Goal: Use online tool/utility: Utilize a website feature to perform a specific function

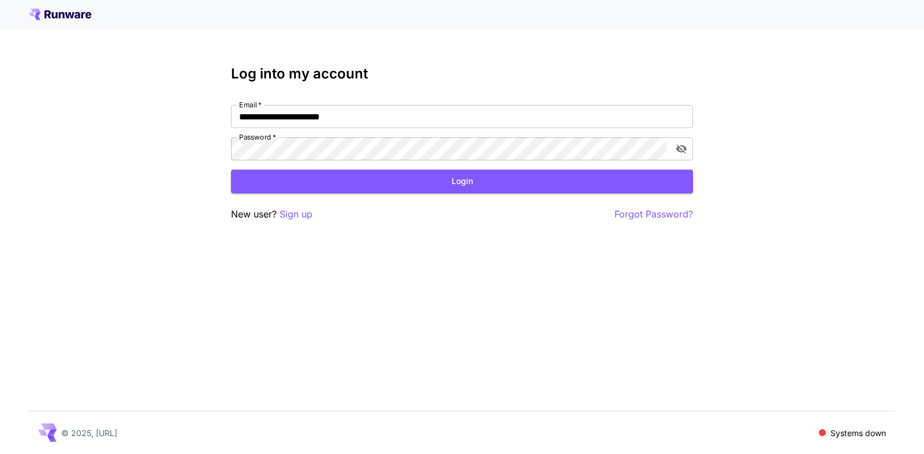
click at [477, 180] on button "Login" at bounding box center [462, 182] width 462 height 24
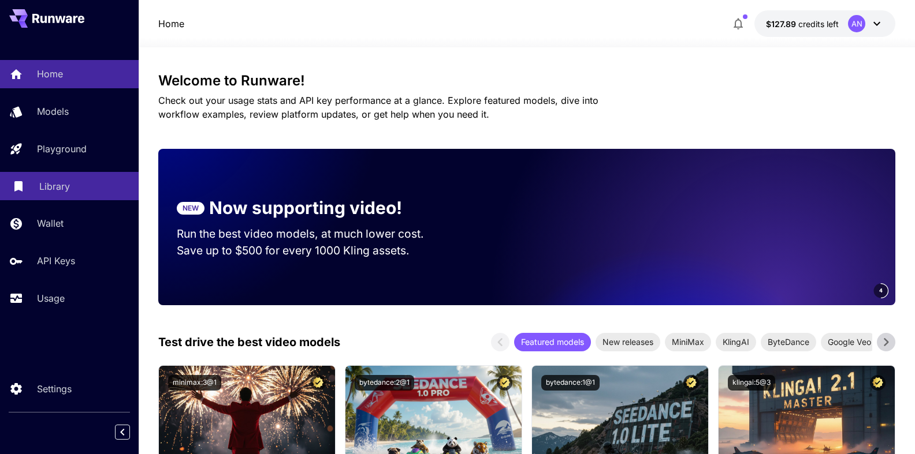
click at [53, 190] on p "Library" at bounding box center [54, 187] width 31 height 14
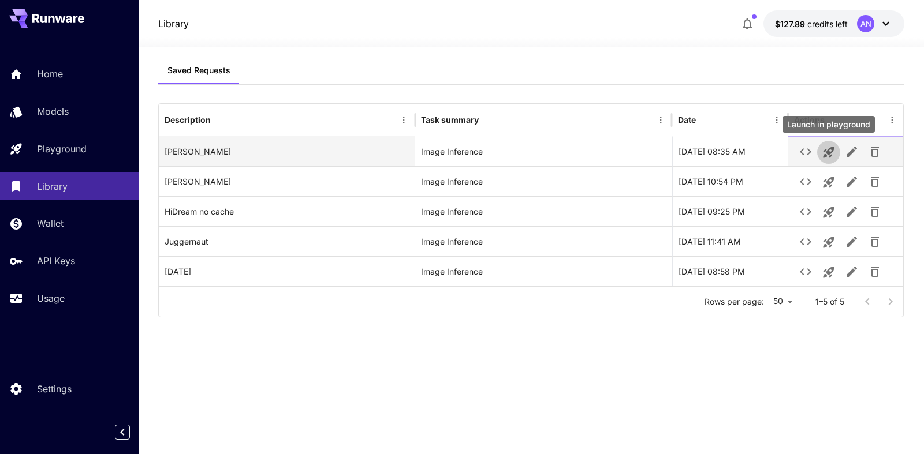
click at [831, 154] on icon "Launch in playground" at bounding box center [828, 152] width 11 height 11
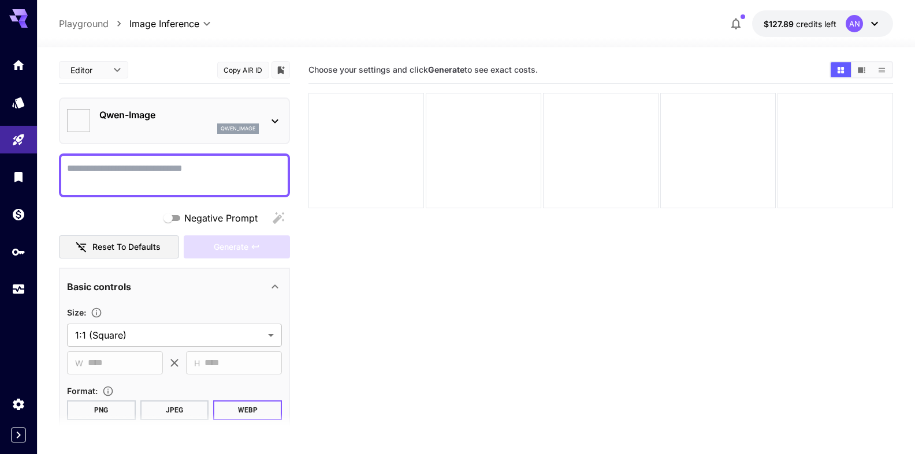
type input "**********"
click at [141, 173] on textarea "Negative Prompt" at bounding box center [174, 176] width 215 height 28
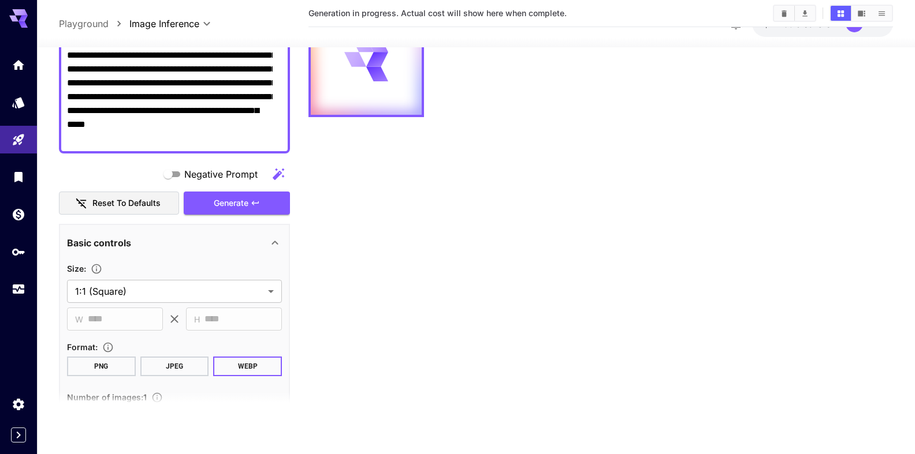
scroll to position [197, 0]
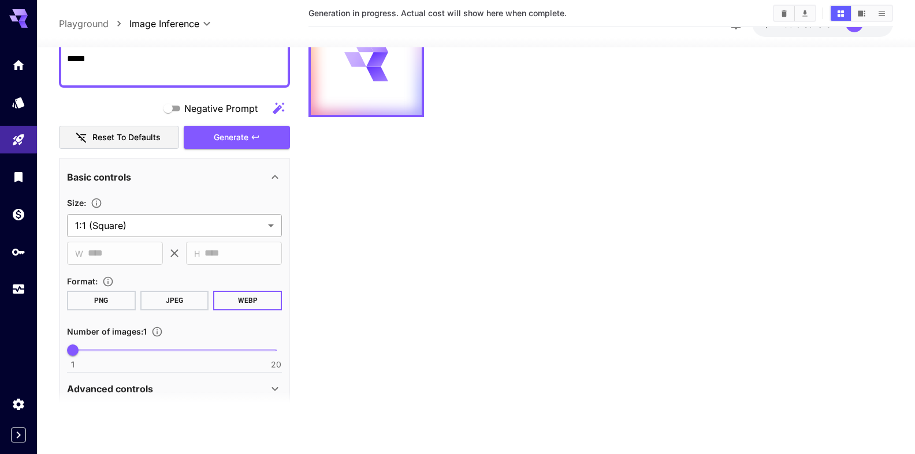
type textarea "**********"
click at [166, 224] on body "**********" at bounding box center [457, 182] width 915 height 546
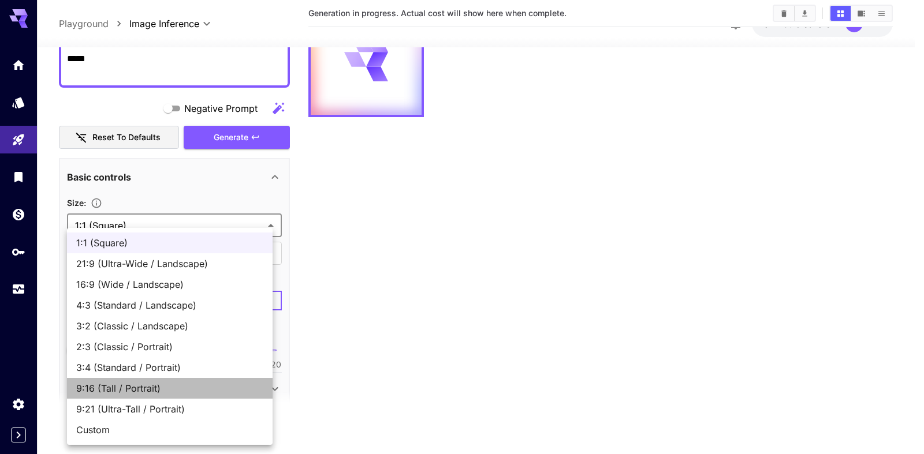
click at [120, 390] on span "9:16 (Tall / Portrait)" at bounding box center [169, 389] width 187 height 14
type input "**********"
type input "***"
type input "****"
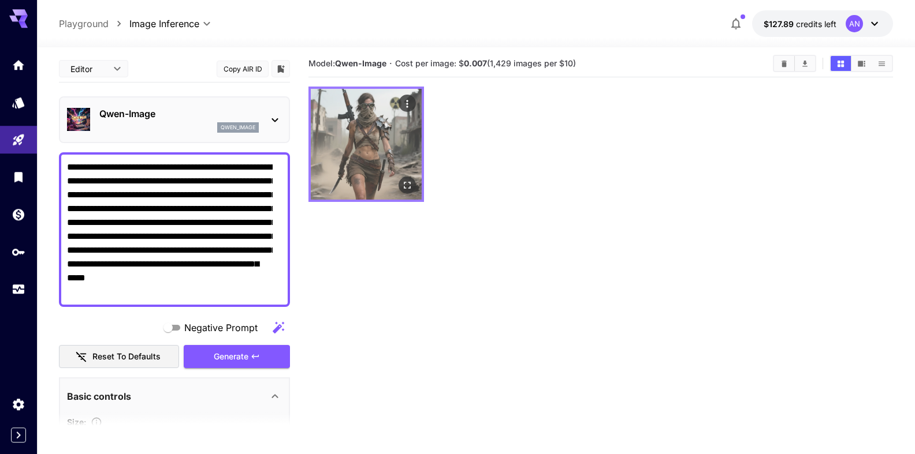
scroll to position [0, 0]
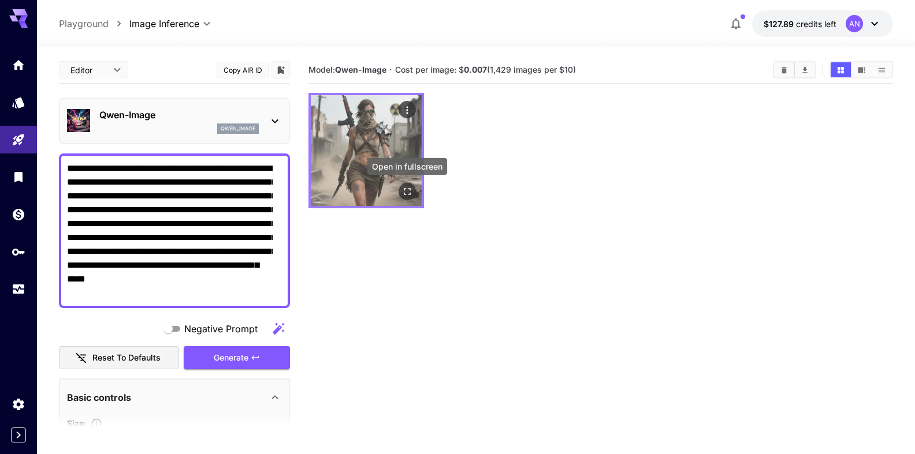
click at [413, 189] on button "Open in fullscreen" at bounding box center [406, 191] width 17 height 17
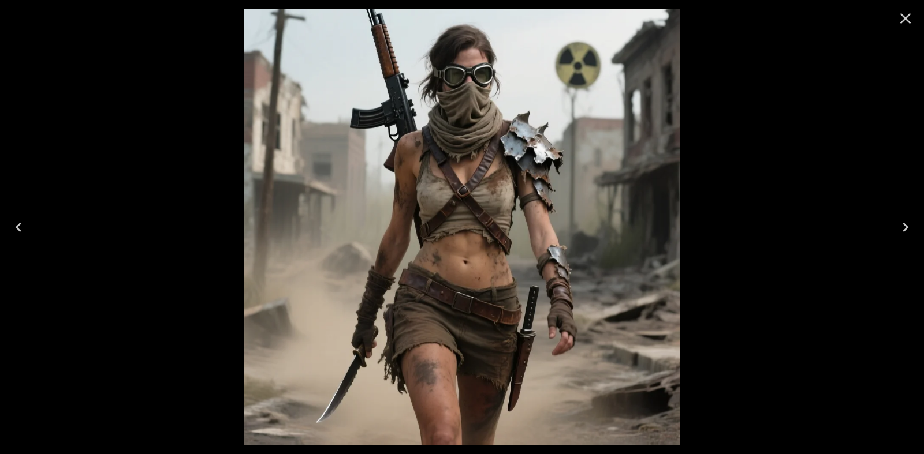
click at [905, 25] on icon "Close" at bounding box center [905, 18] width 18 height 18
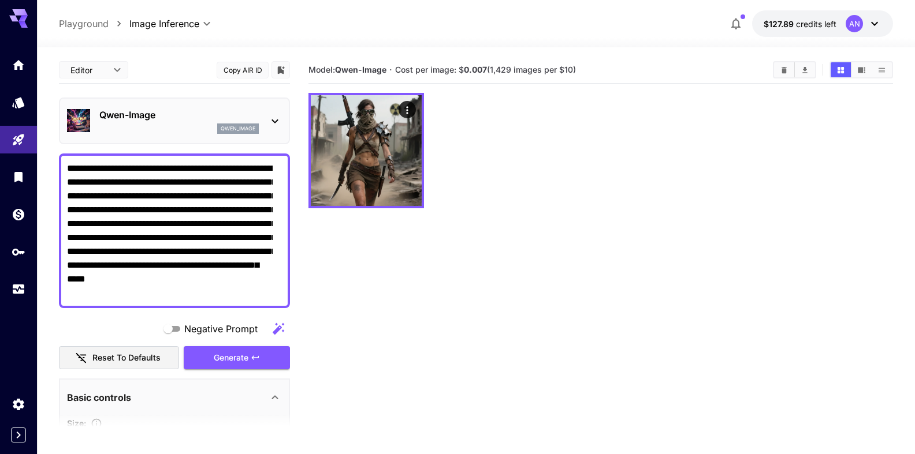
drag, startPoint x: 133, startPoint y: 281, endPoint x: 249, endPoint y: 275, distance: 116.2
click at [249, 275] on textarea "**********" at bounding box center [170, 231] width 206 height 139
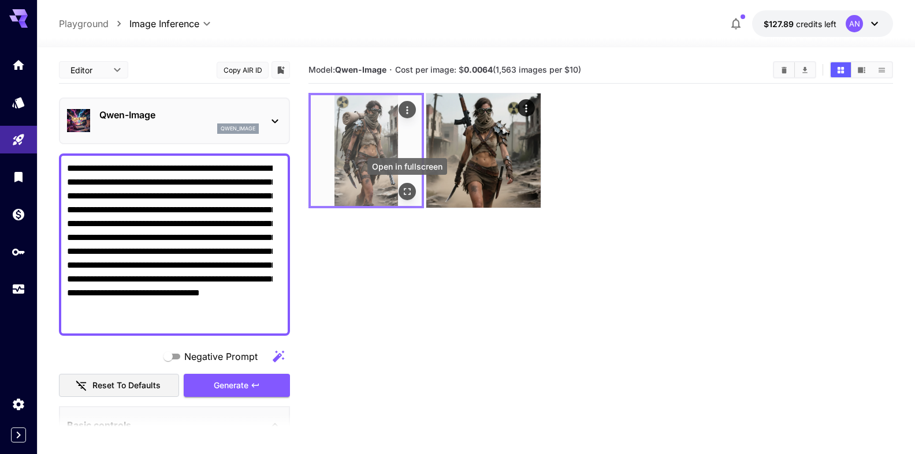
click at [405, 197] on icon "Open in fullscreen" at bounding box center [407, 192] width 12 height 12
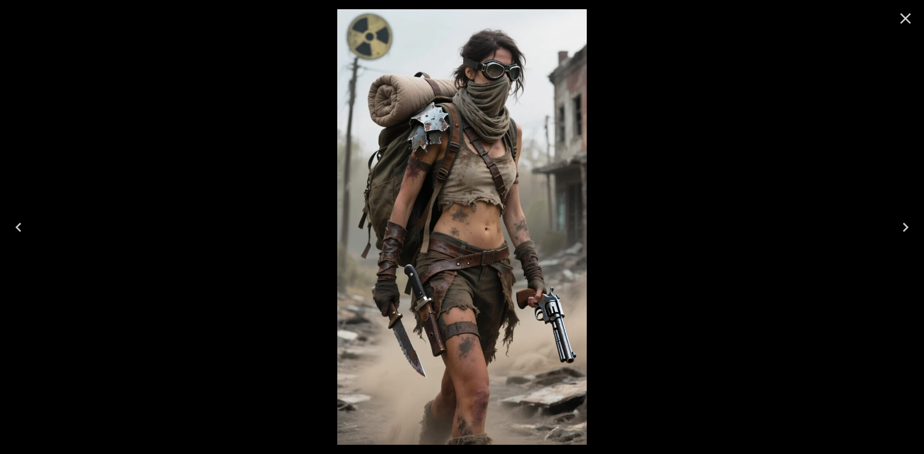
click at [900, 23] on icon "Close" at bounding box center [905, 18] width 18 height 18
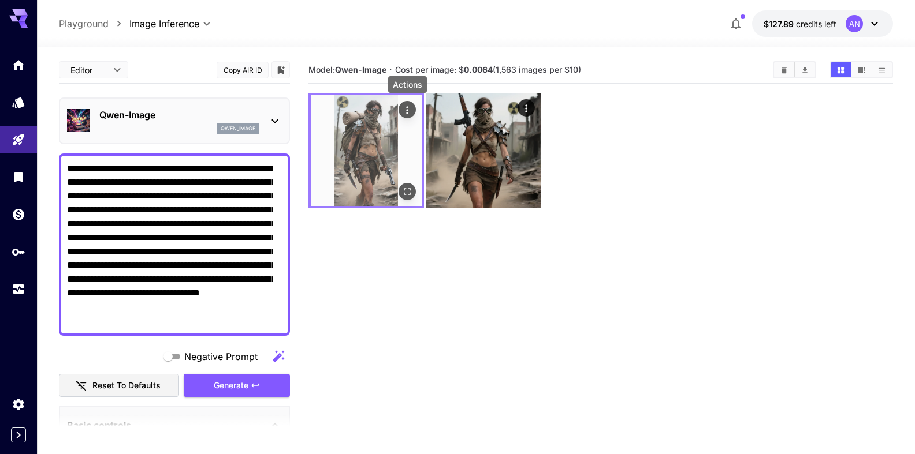
click at [413, 109] on button "Actions" at bounding box center [406, 109] width 17 height 17
click at [410, 111] on icon "Actions" at bounding box center [407, 111] width 12 height 12
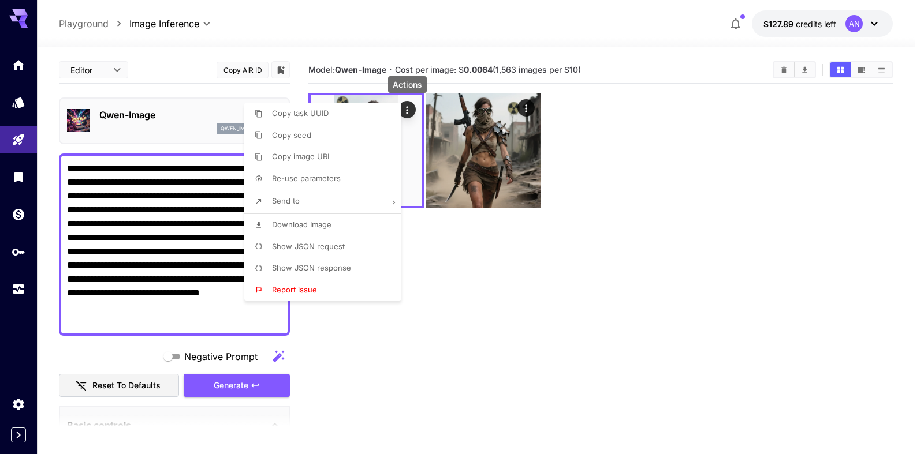
click at [293, 224] on span "Download Image" at bounding box center [301, 224] width 59 height 9
click at [185, 247] on div at bounding box center [462, 227] width 924 height 454
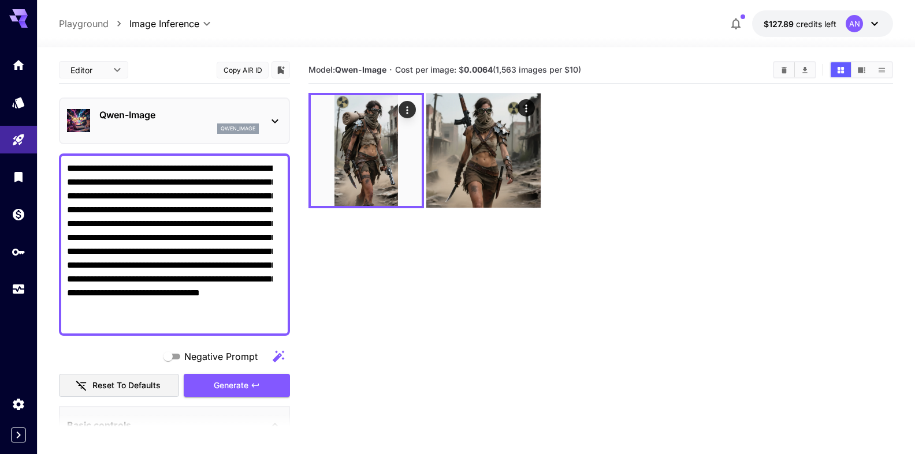
drag, startPoint x: 199, startPoint y: 184, endPoint x: 241, endPoint y: 181, distance: 42.2
click at [241, 181] on textarea "**********" at bounding box center [170, 245] width 206 height 166
click at [229, 385] on span "Generate" at bounding box center [231, 386] width 35 height 14
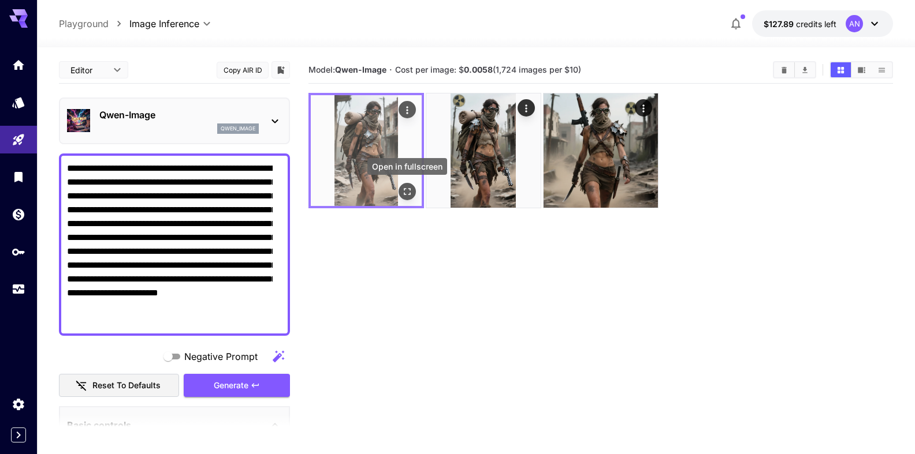
click at [413, 197] on button "Open in fullscreen" at bounding box center [406, 191] width 17 height 17
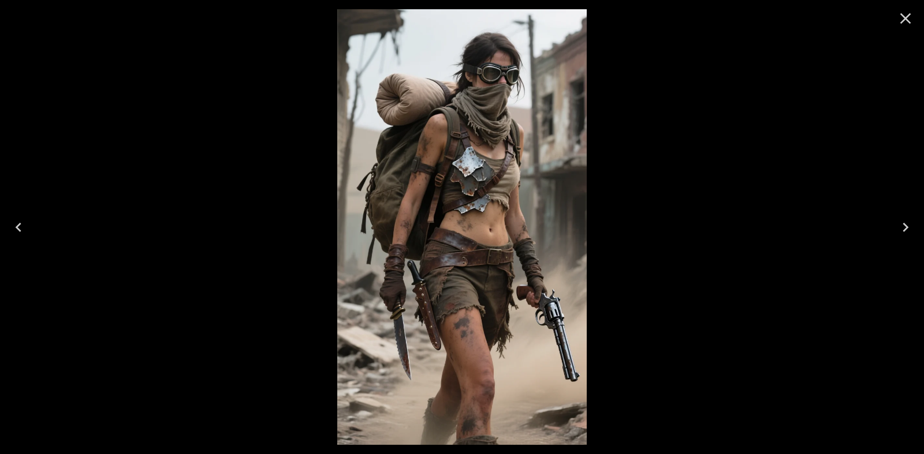
click at [905, 14] on icon "Close" at bounding box center [905, 18] width 18 height 18
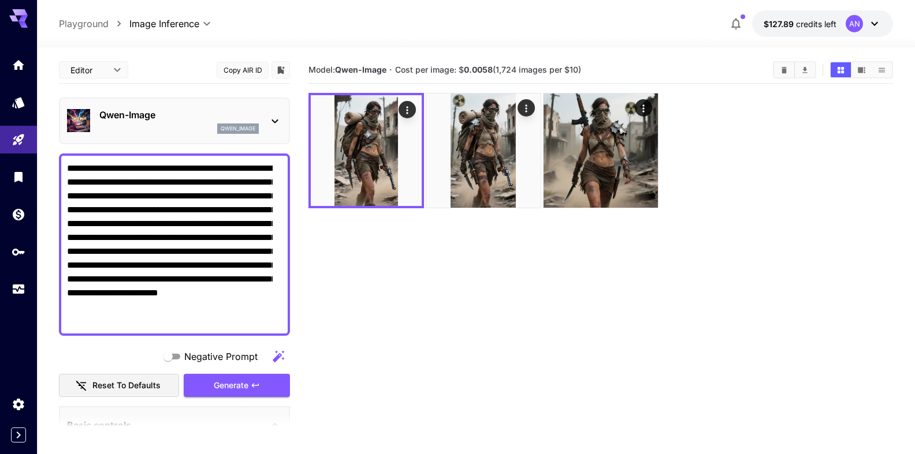
click at [263, 169] on textarea "**********" at bounding box center [170, 245] width 206 height 166
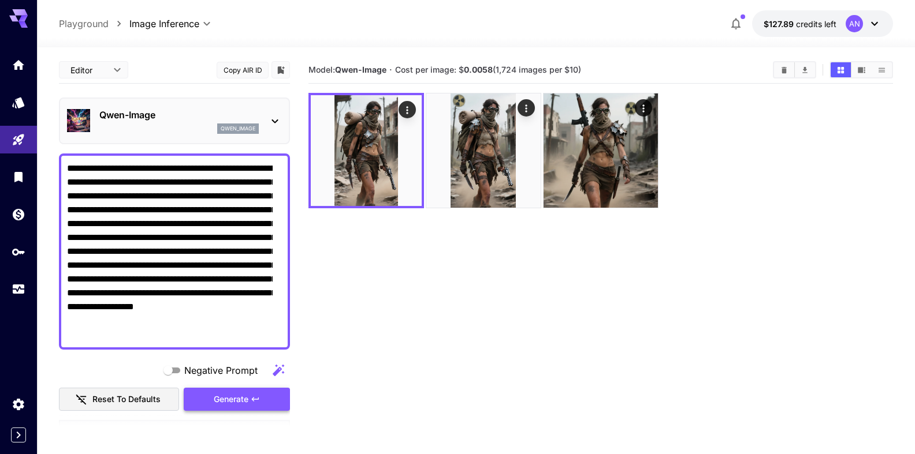
click at [217, 408] on button "Generate" at bounding box center [237, 400] width 106 height 24
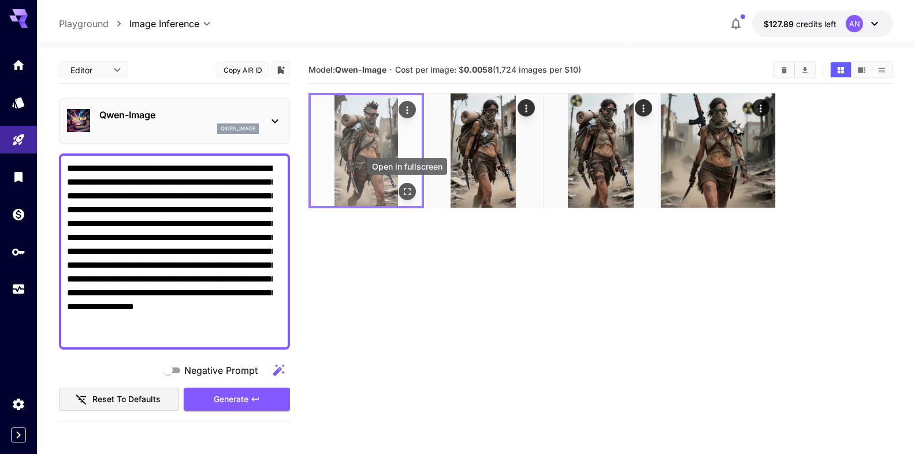
click at [409, 192] on icon "Open in fullscreen" at bounding box center [407, 192] width 12 height 12
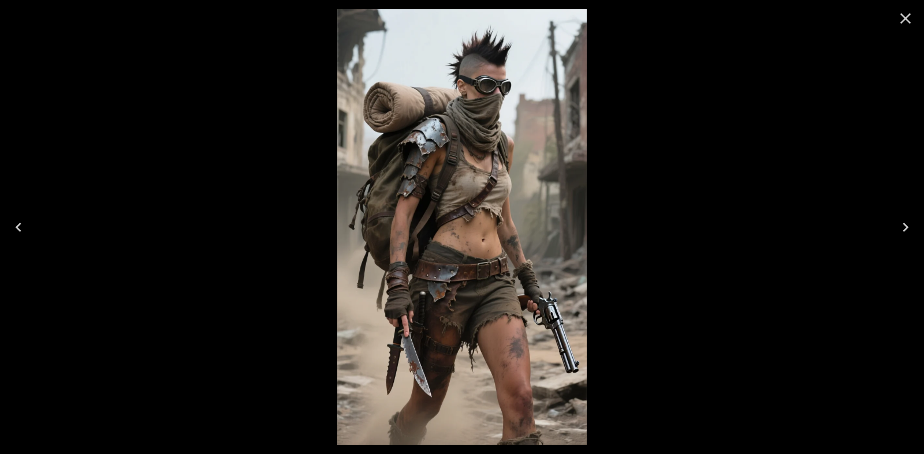
click at [906, 24] on icon "Close" at bounding box center [905, 18] width 18 height 18
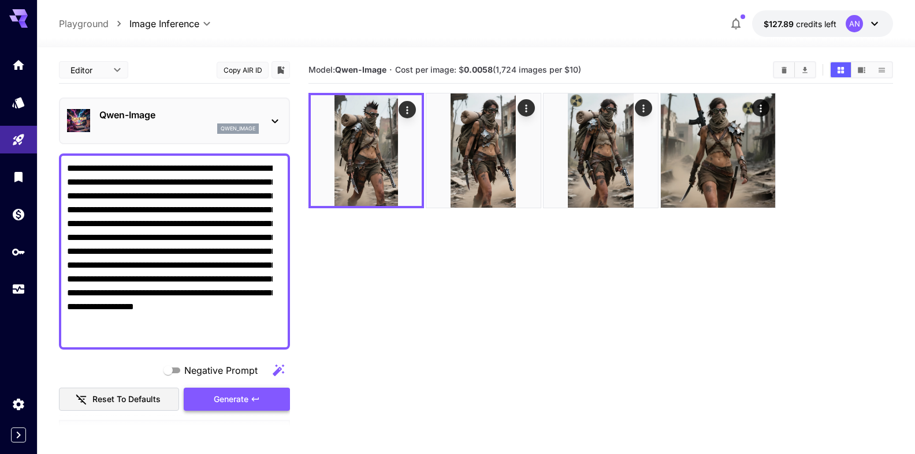
click at [230, 399] on span "Generate" at bounding box center [231, 400] width 35 height 14
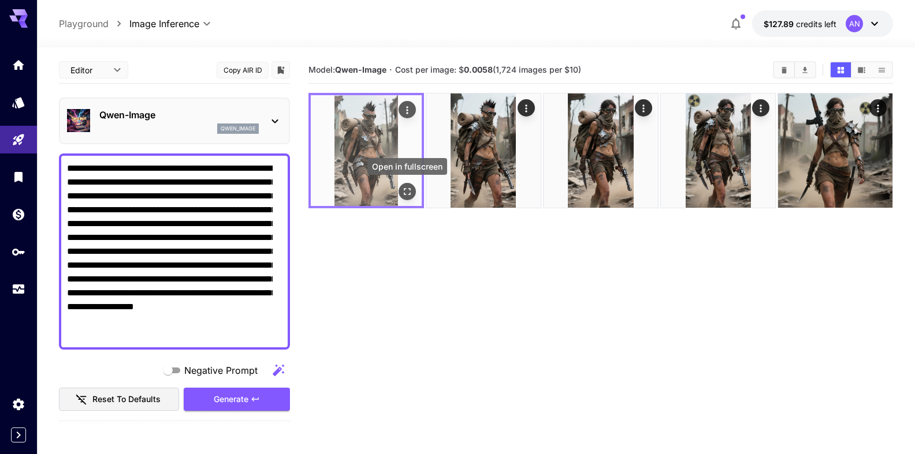
click at [407, 191] on icon "Open in fullscreen" at bounding box center [407, 192] width 12 height 12
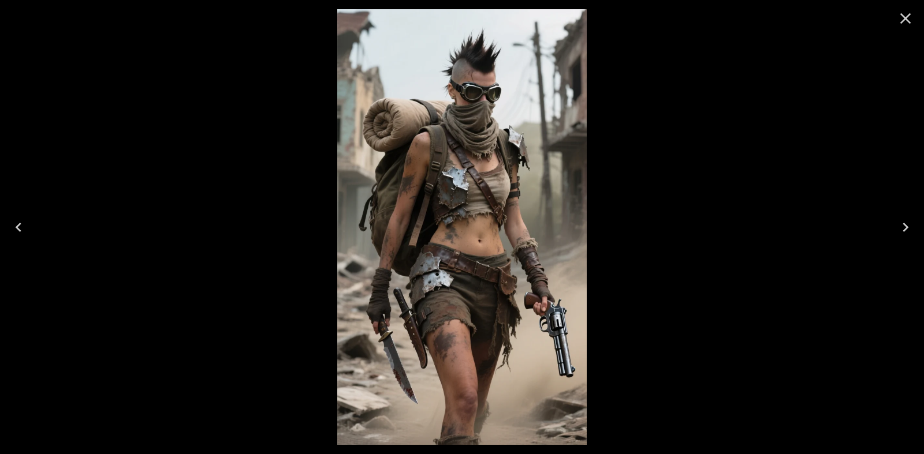
click at [905, 20] on icon "Close" at bounding box center [905, 18] width 18 height 18
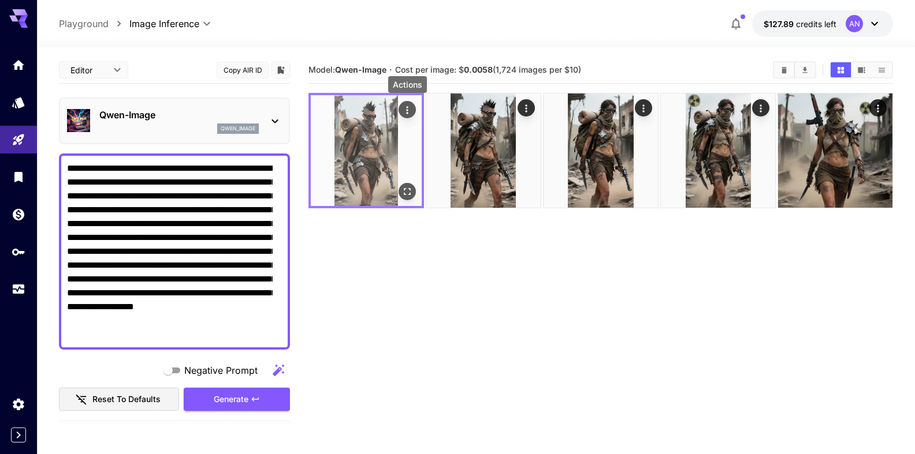
click at [407, 111] on icon "Actions" at bounding box center [407, 110] width 2 height 8
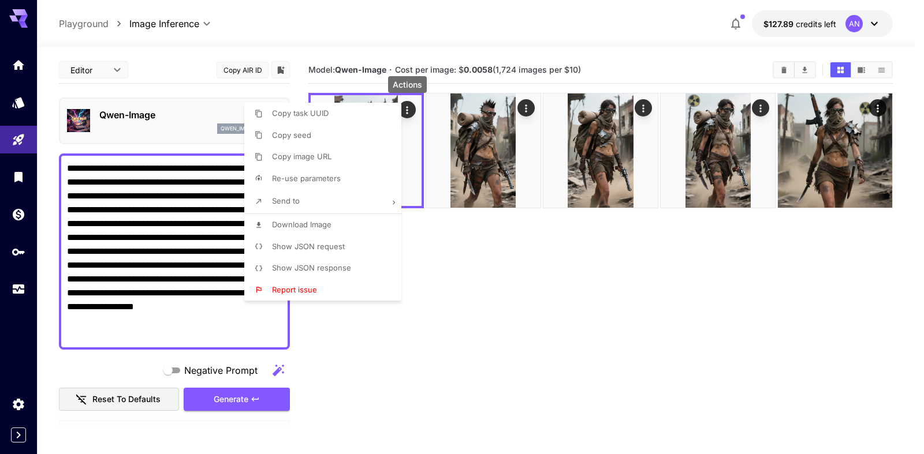
click at [313, 227] on span "Download Image" at bounding box center [301, 224] width 59 height 9
click at [189, 276] on div at bounding box center [462, 227] width 924 height 454
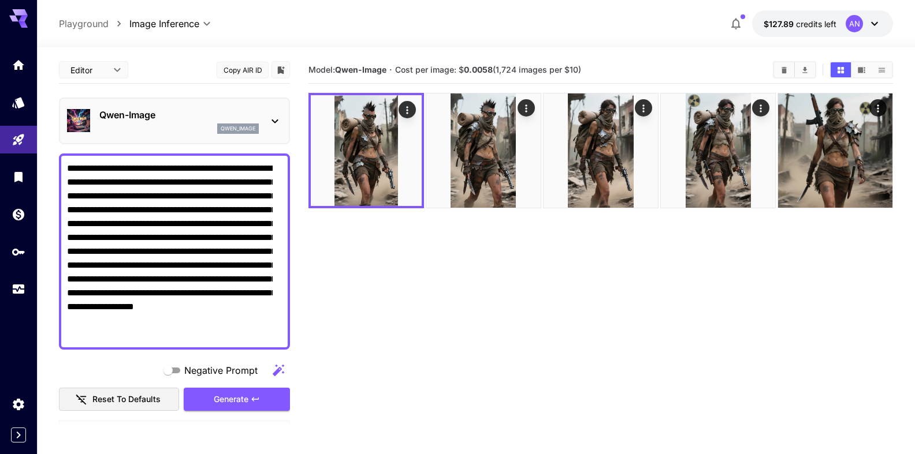
click at [158, 335] on textarea "**********" at bounding box center [170, 252] width 206 height 180
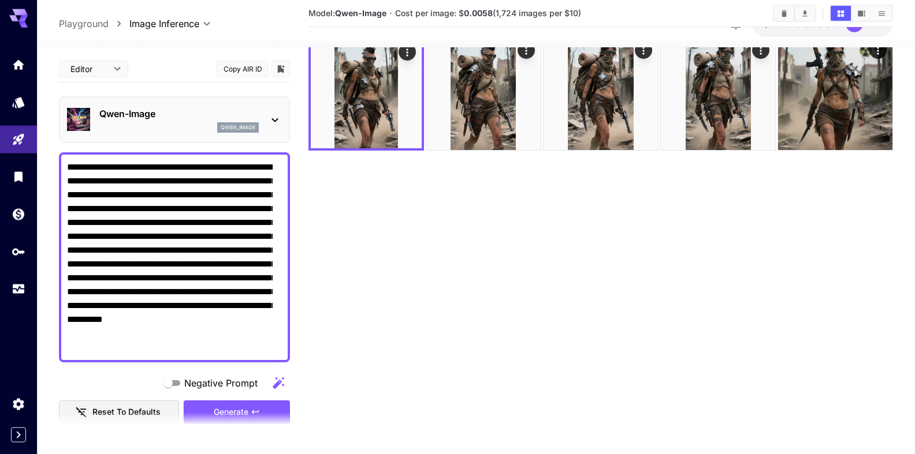
scroll to position [59, 0]
type textarea "**********"
click at [218, 406] on span "Generate" at bounding box center [231, 412] width 35 height 14
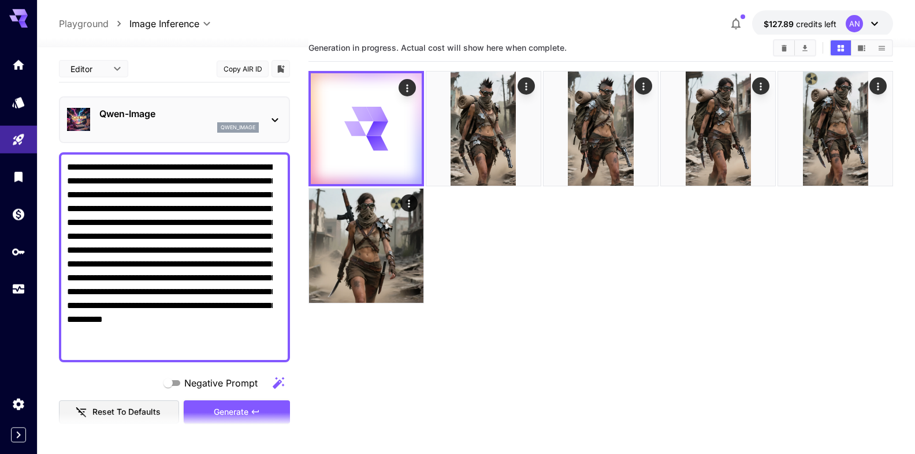
scroll to position [0, 0]
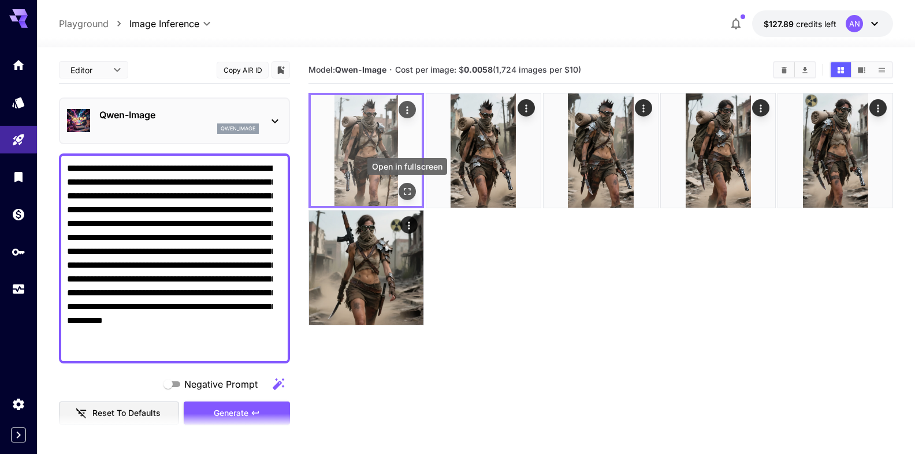
click at [406, 191] on icon "Open in fullscreen" at bounding box center [407, 192] width 12 height 12
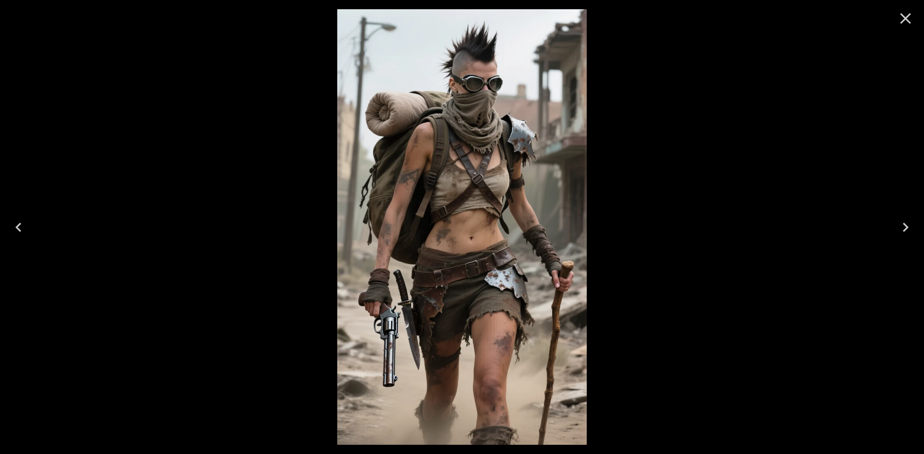
click at [908, 16] on icon "Close" at bounding box center [905, 18] width 11 height 11
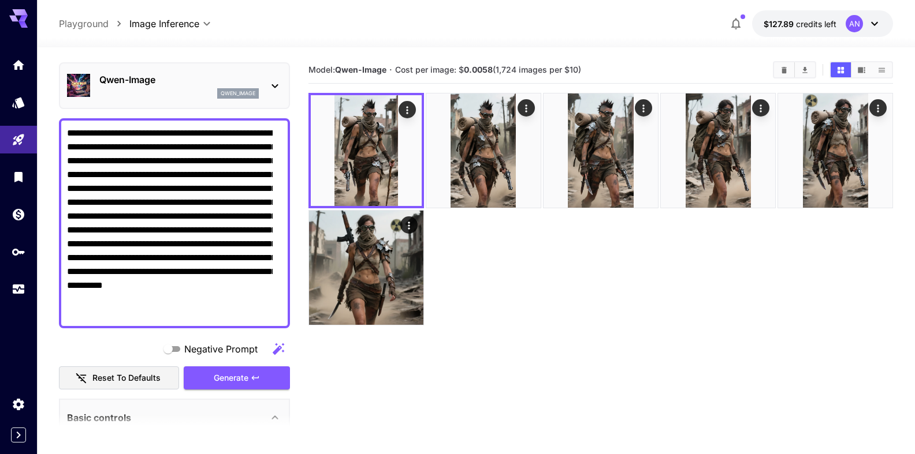
scroll to position [66, 0]
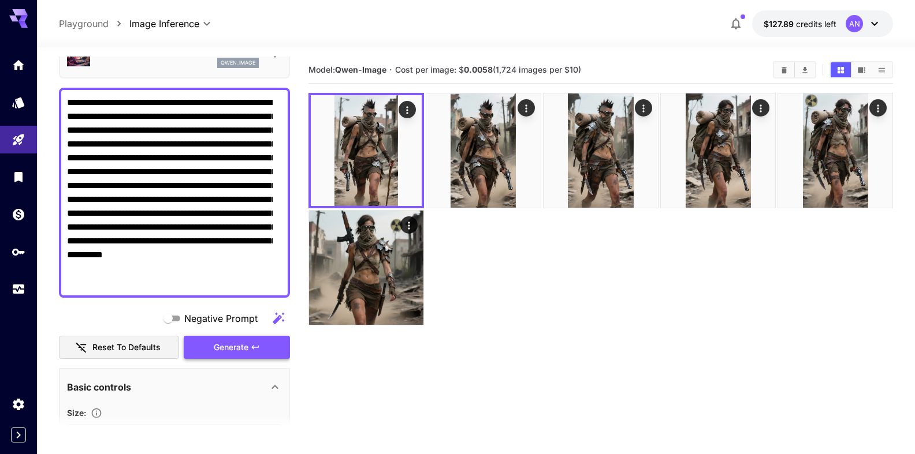
click at [238, 342] on span "Generate" at bounding box center [231, 348] width 35 height 14
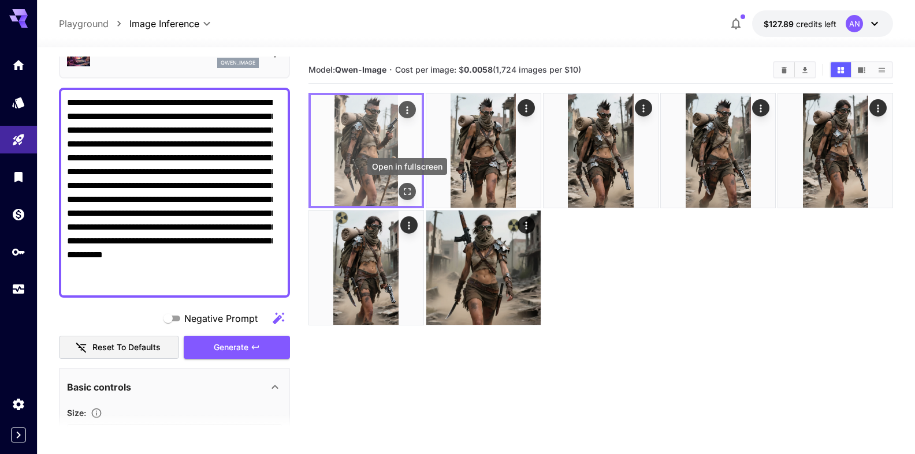
click at [412, 192] on icon "Open in fullscreen" at bounding box center [407, 192] width 12 height 12
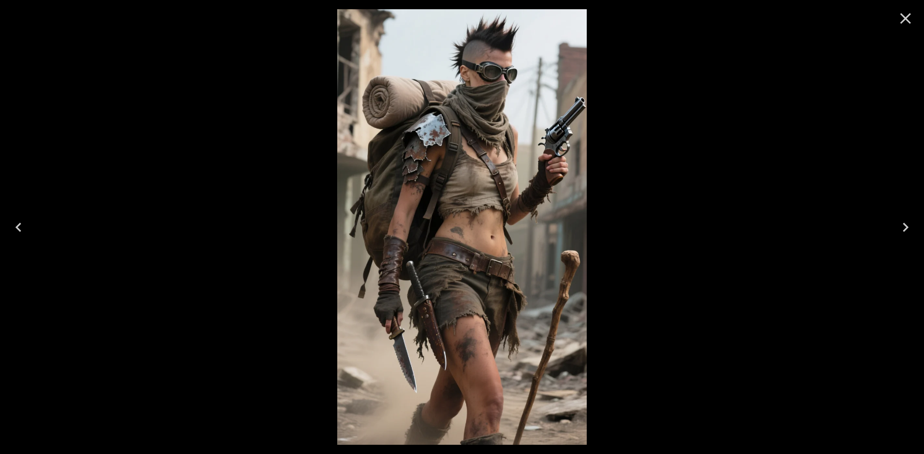
click at [912, 18] on icon "Close" at bounding box center [905, 18] width 18 height 18
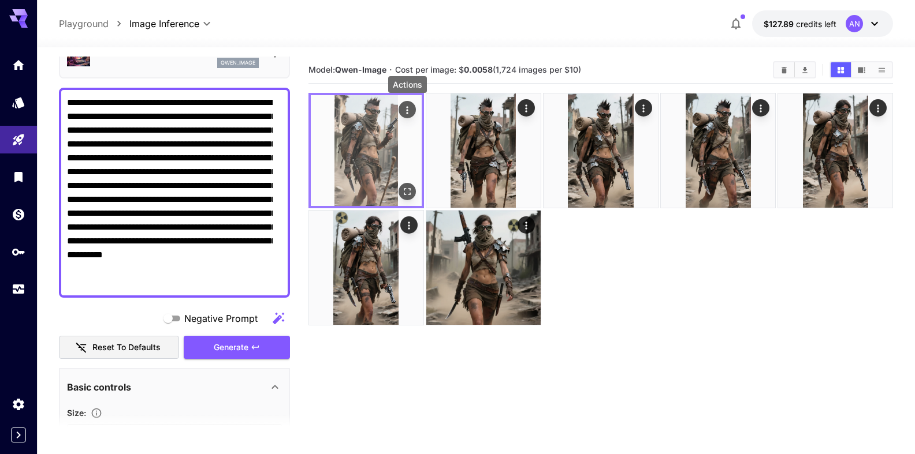
click at [409, 106] on icon "Actions" at bounding box center [407, 111] width 12 height 12
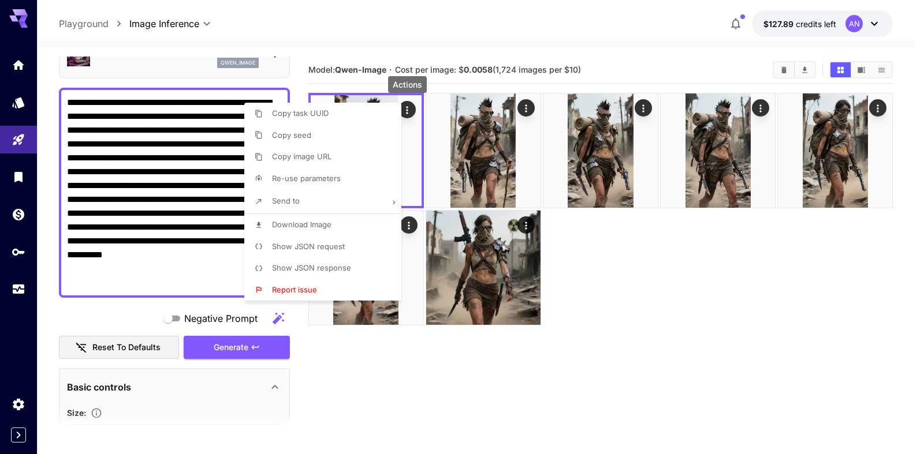
click at [317, 225] on span "Download Image" at bounding box center [301, 224] width 59 height 9
click at [784, 74] on div at bounding box center [462, 227] width 924 height 454
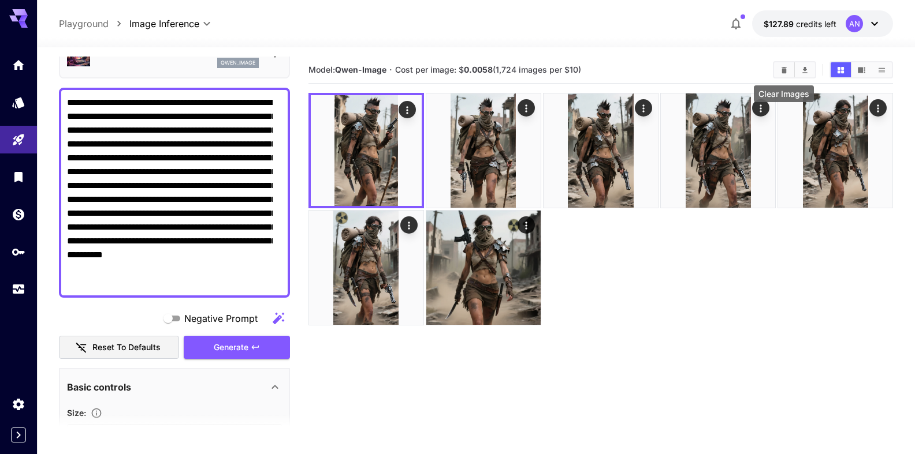
click at [784, 73] on icon "Clear Images" at bounding box center [783, 69] width 5 height 6
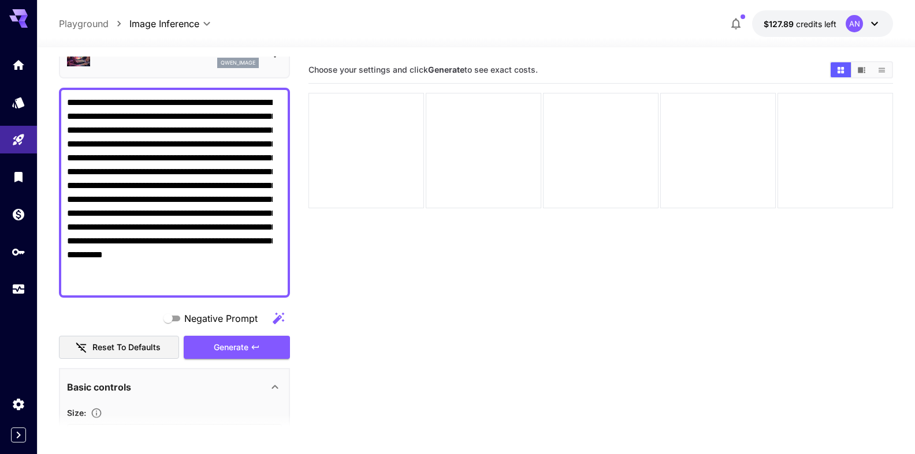
scroll to position [0, 0]
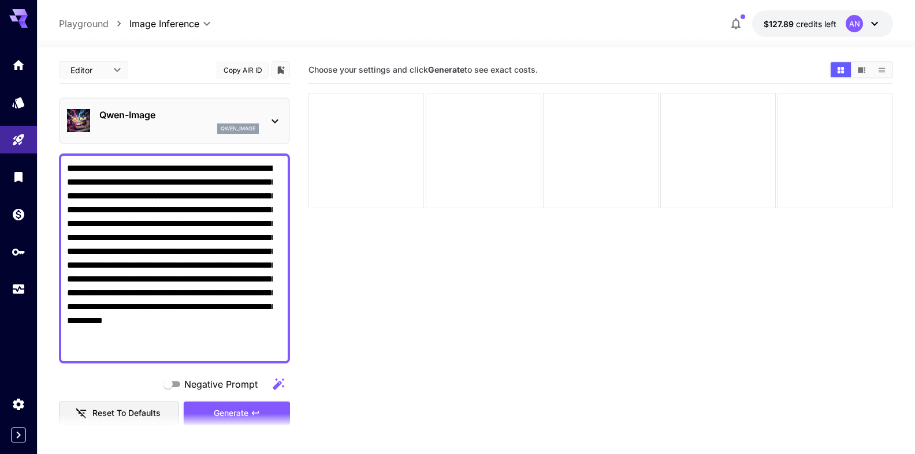
click at [117, 114] on p "Qwen-Image" at bounding box center [178, 115] width 159 height 14
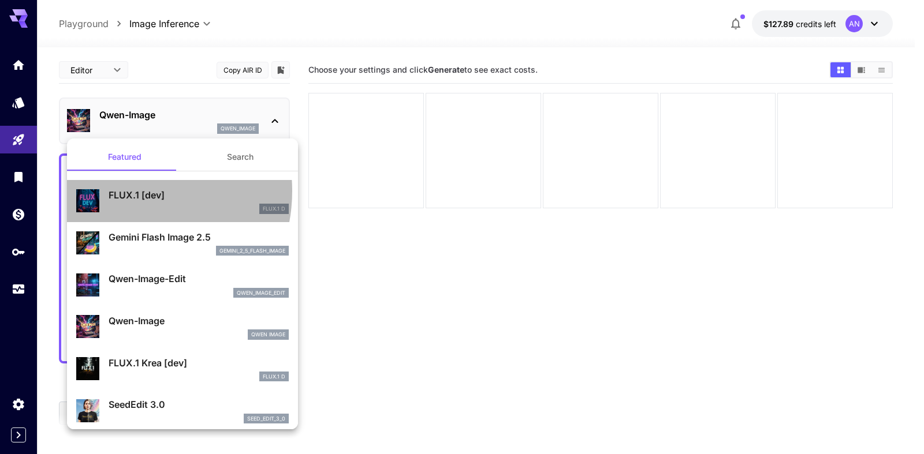
click at [122, 191] on p "FLUX.1 [dev]" at bounding box center [199, 195] width 180 height 14
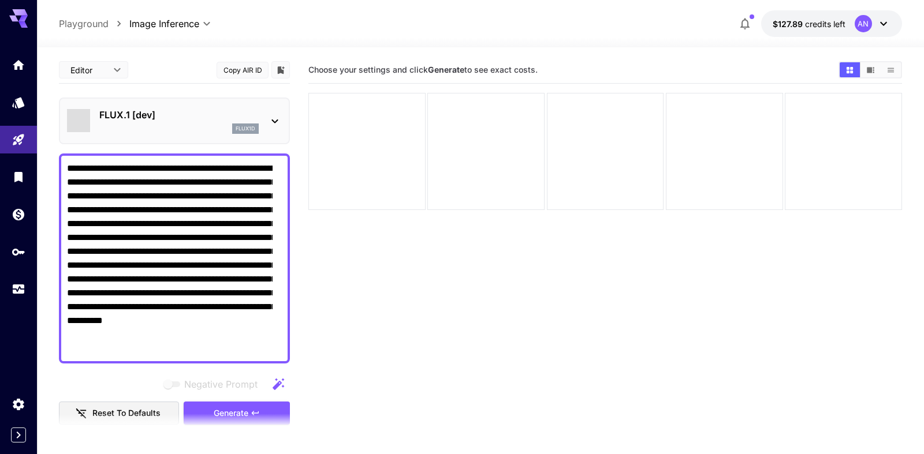
type input "**"
type input "***"
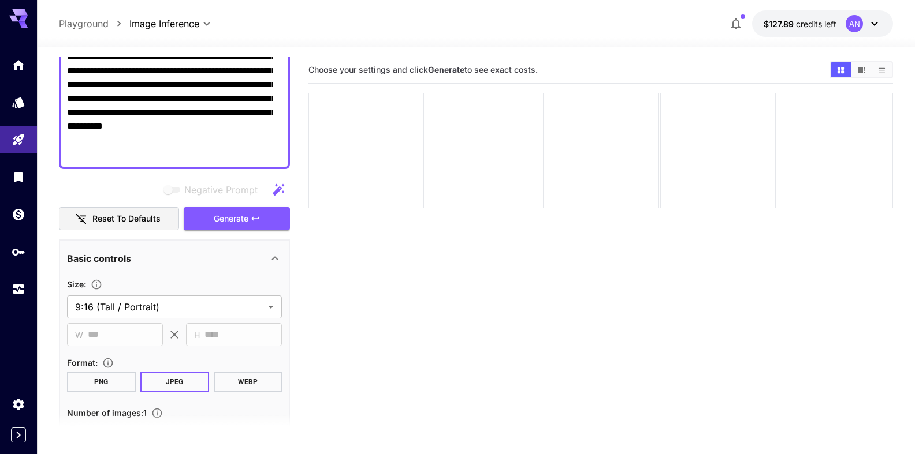
scroll to position [197, 0]
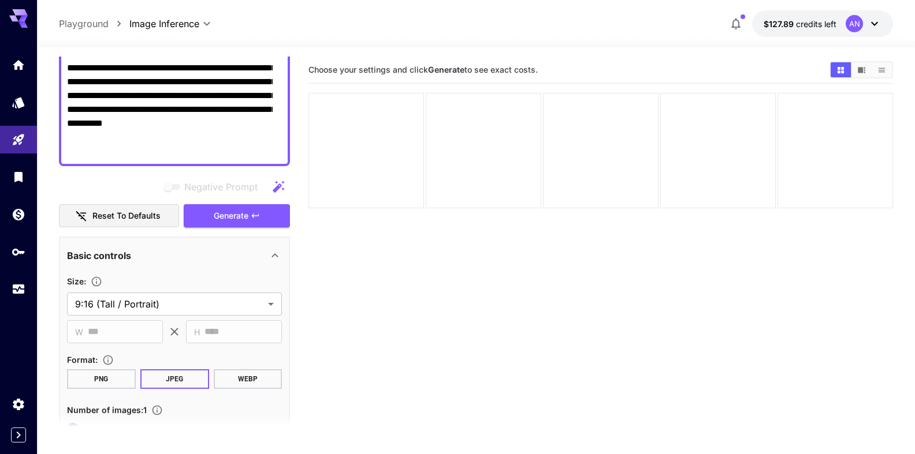
click at [245, 376] on button "WEBP" at bounding box center [247, 380] width 69 height 20
click at [233, 220] on span "Generate" at bounding box center [231, 216] width 35 height 14
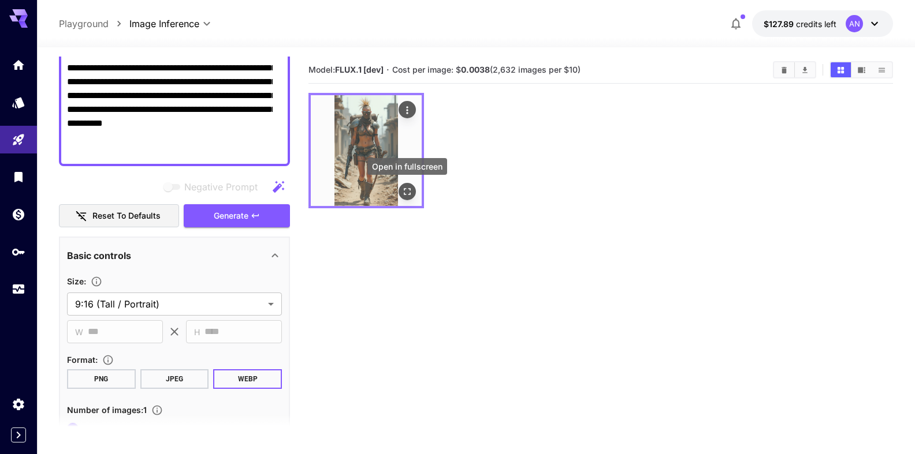
click at [406, 188] on icon "Open in fullscreen" at bounding box center [407, 192] width 12 height 12
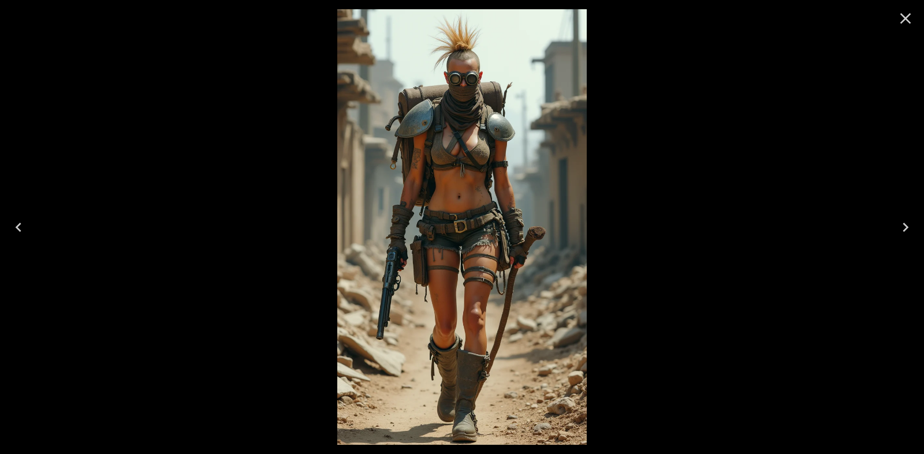
click at [913, 22] on icon "Close" at bounding box center [905, 18] width 18 height 18
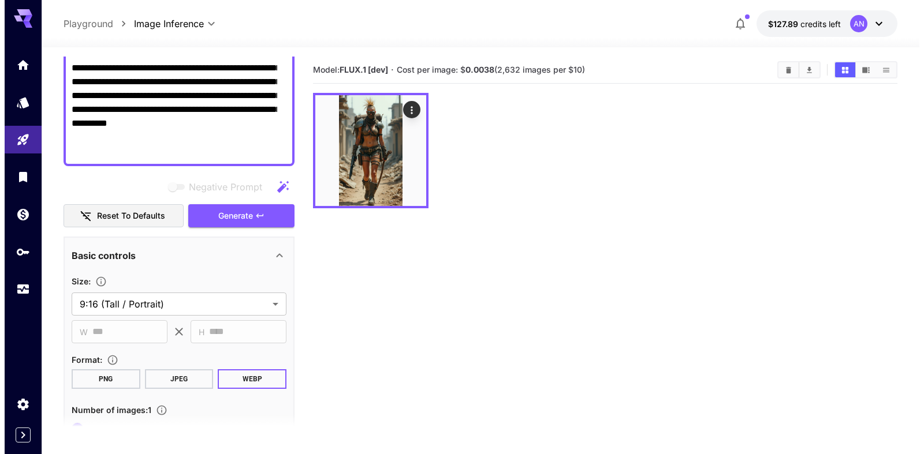
scroll to position [0, 0]
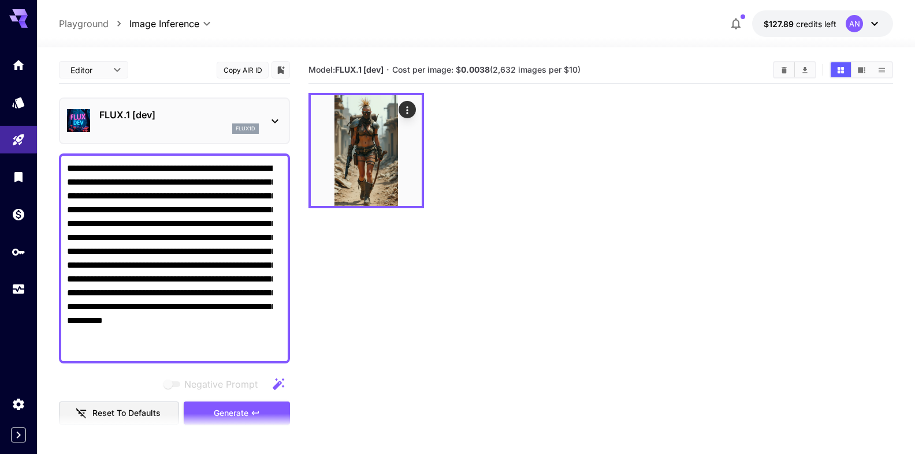
click at [162, 119] on p "FLUX.1 [dev]" at bounding box center [178, 115] width 159 height 14
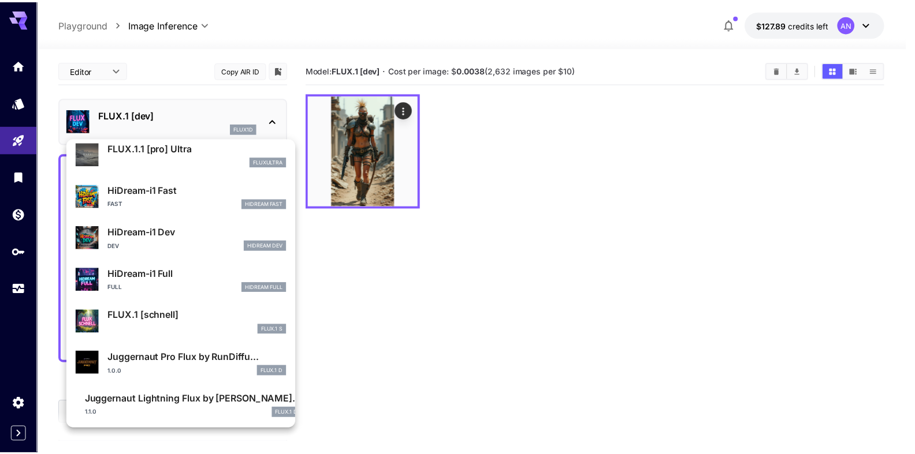
scroll to position [892, 0]
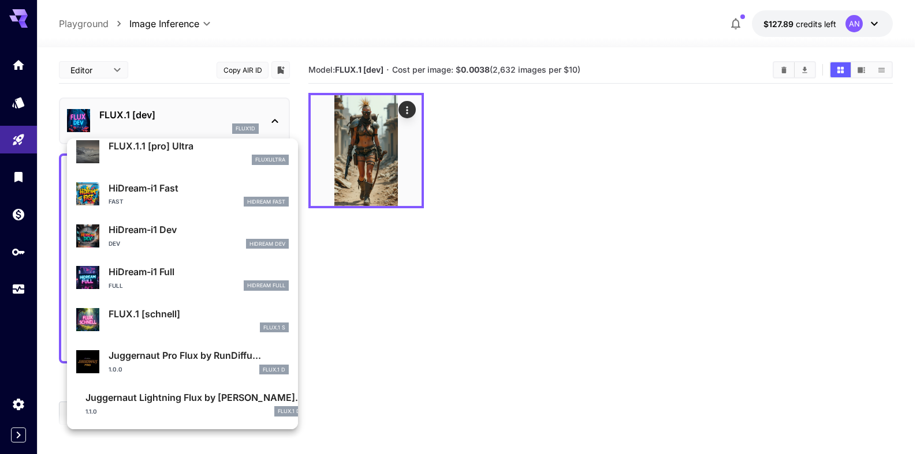
click at [163, 191] on p "HiDream-i1 Fast" at bounding box center [199, 188] width 180 height 14
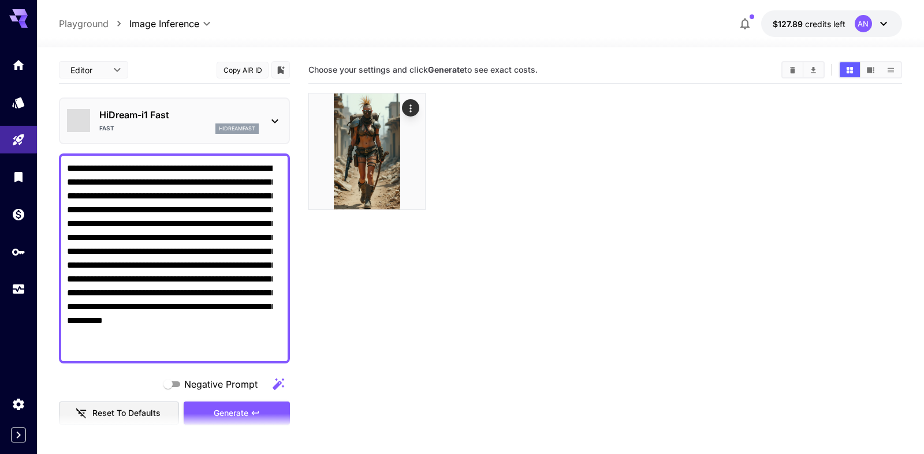
type input "**"
type input "*"
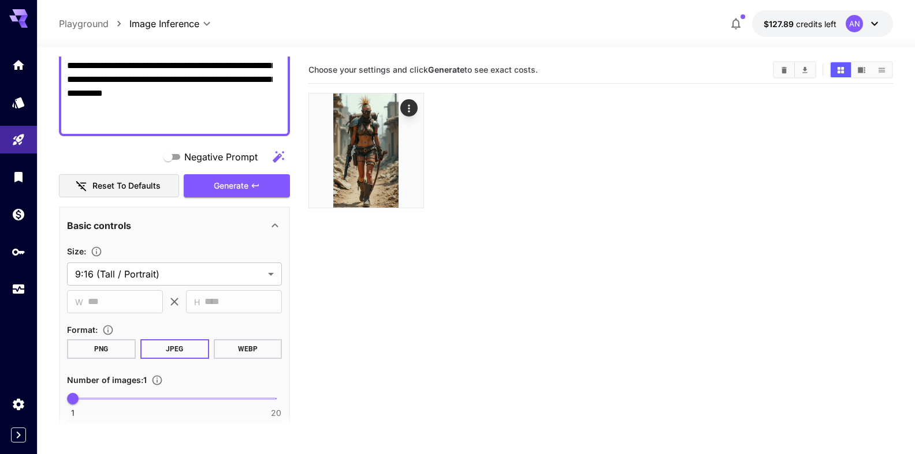
scroll to position [263, 0]
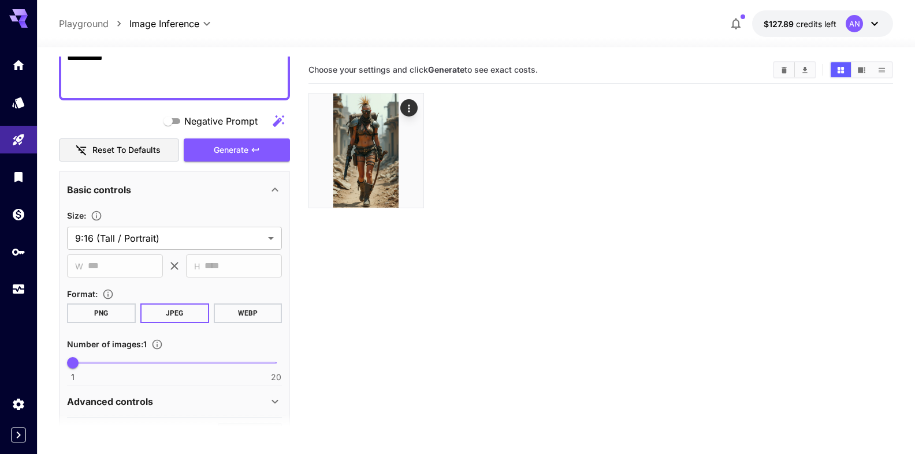
click at [237, 316] on button "WEBP" at bounding box center [247, 314] width 69 height 20
click at [229, 151] on span "Generate" at bounding box center [231, 150] width 35 height 14
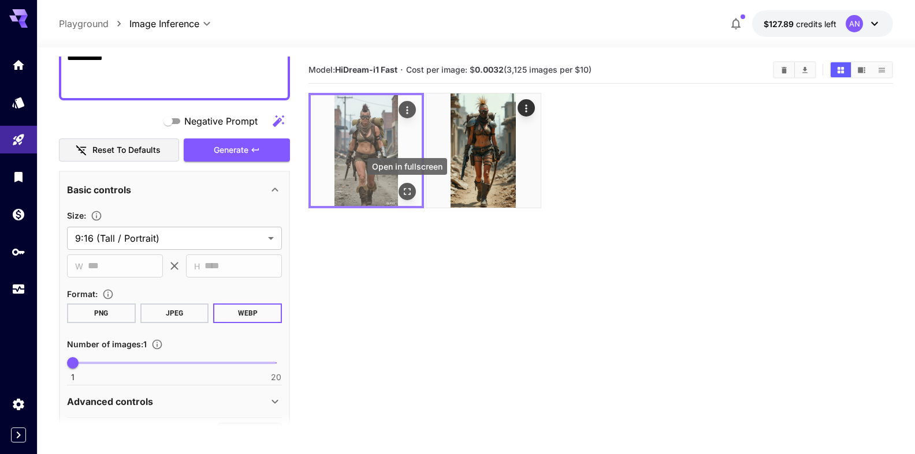
click at [408, 190] on icon "Open in fullscreen" at bounding box center [407, 192] width 12 height 12
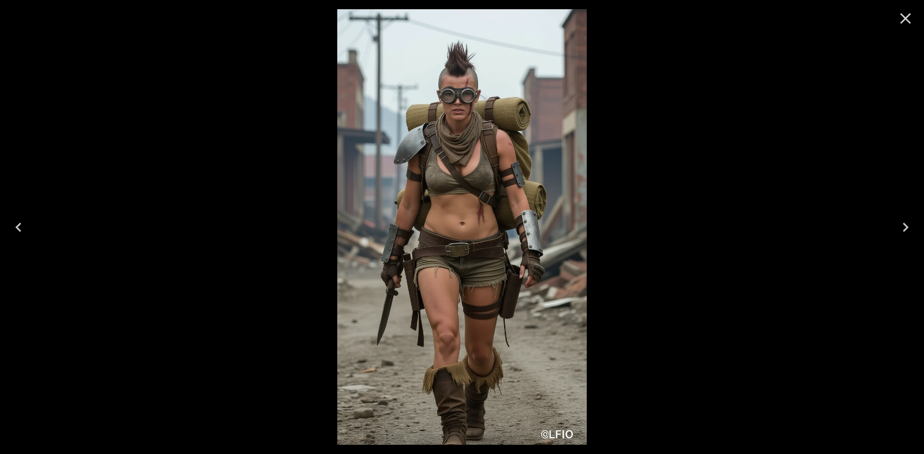
click at [913, 23] on icon "Close" at bounding box center [905, 18] width 18 height 18
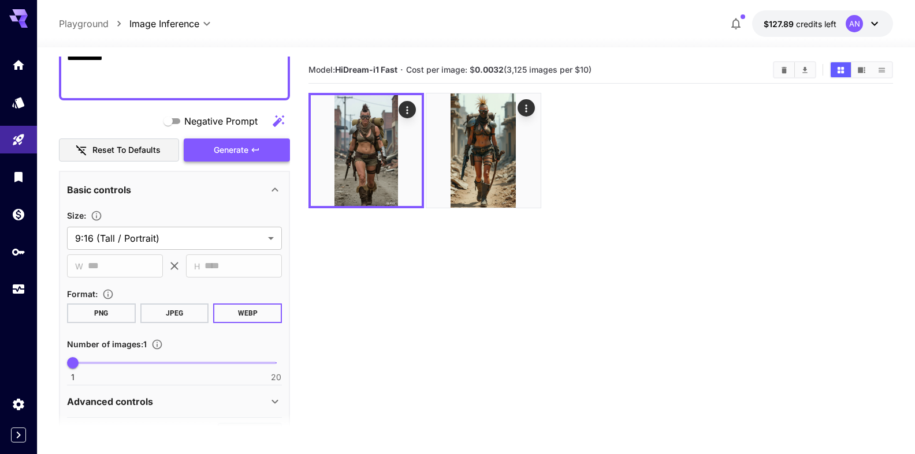
click at [227, 145] on span "Generate" at bounding box center [231, 150] width 35 height 14
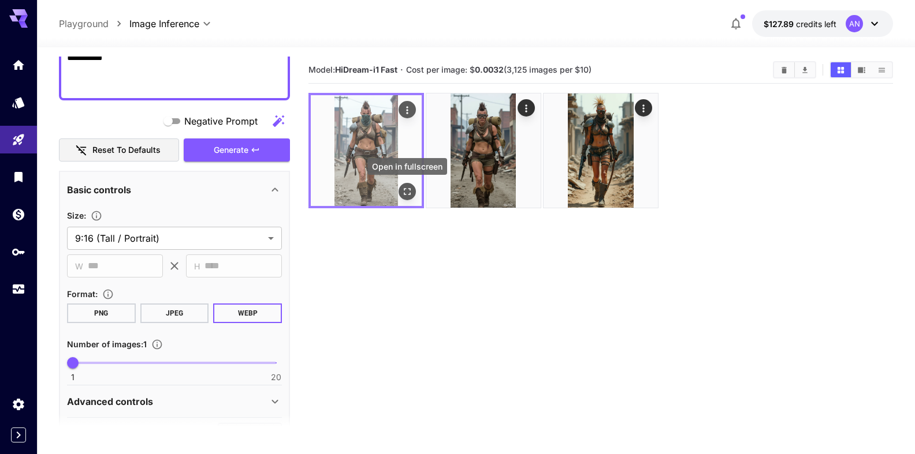
click at [408, 191] on icon "Open in fullscreen" at bounding box center [407, 192] width 12 height 12
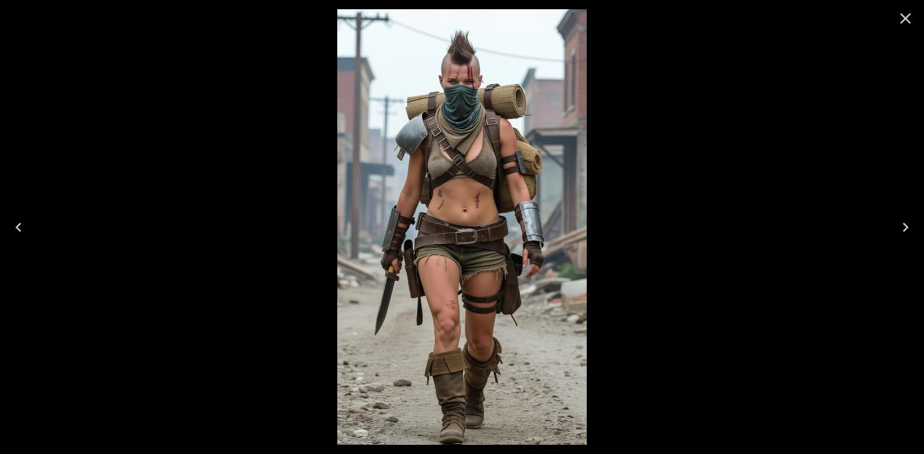
click at [901, 15] on icon "Close" at bounding box center [905, 18] width 11 height 11
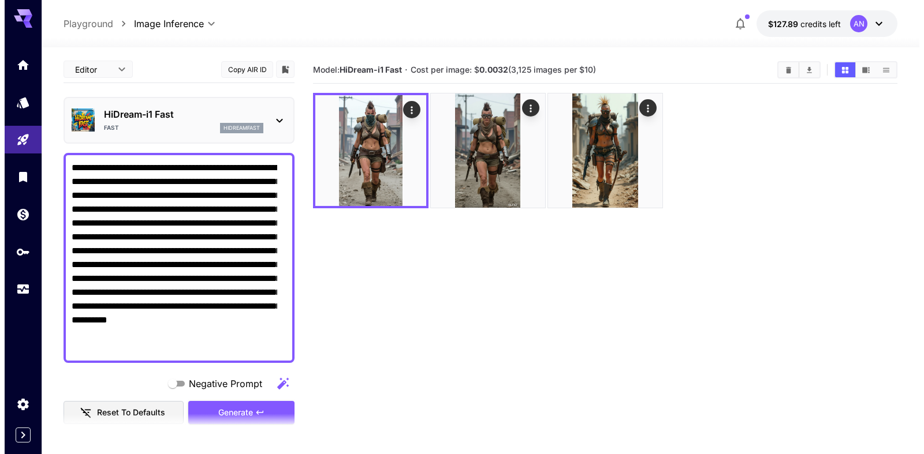
scroll to position [0, 0]
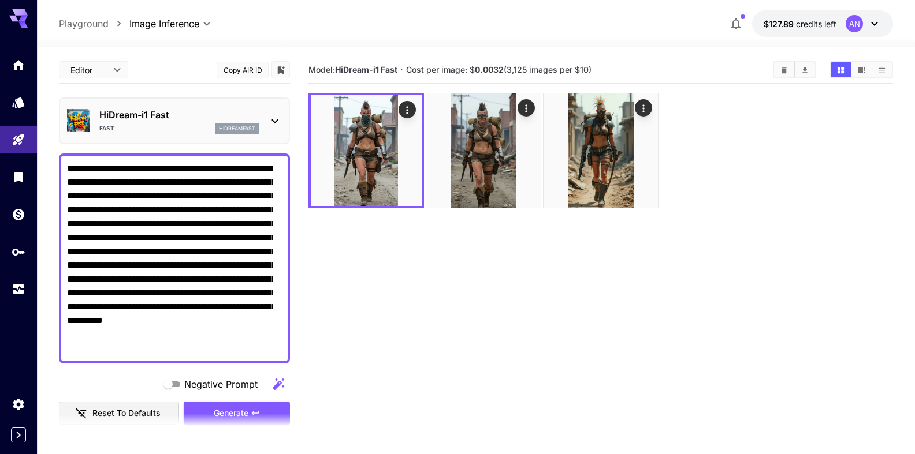
click at [191, 117] on p "HiDream-i1 Fast" at bounding box center [178, 115] width 159 height 14
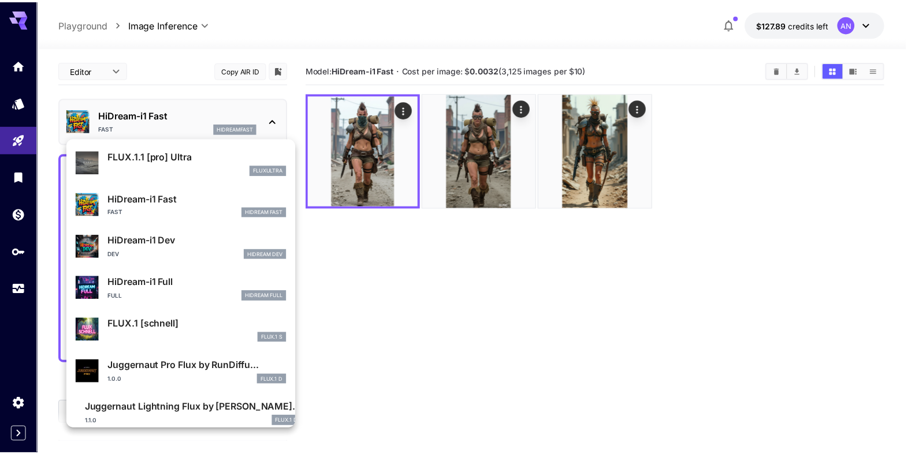
scroll to position [892, 0]
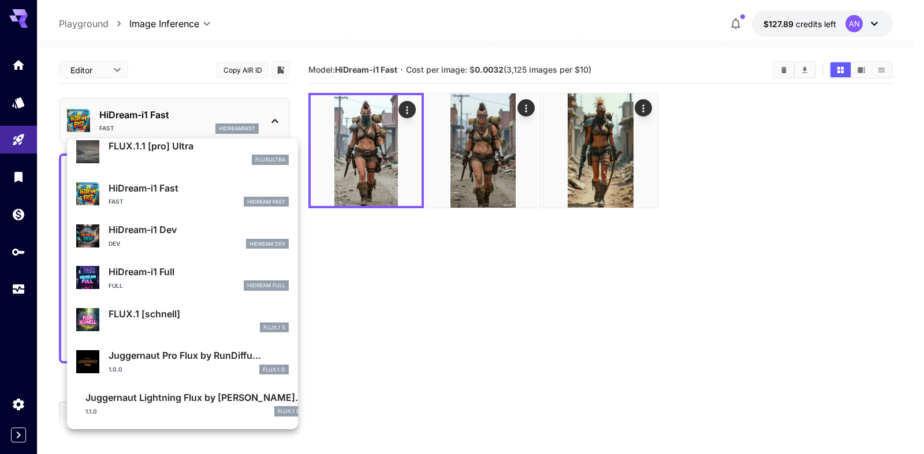
click at [151, 277] on p "HiDream-i1 Full" at bounding box center [199, 272] width 180 height 14
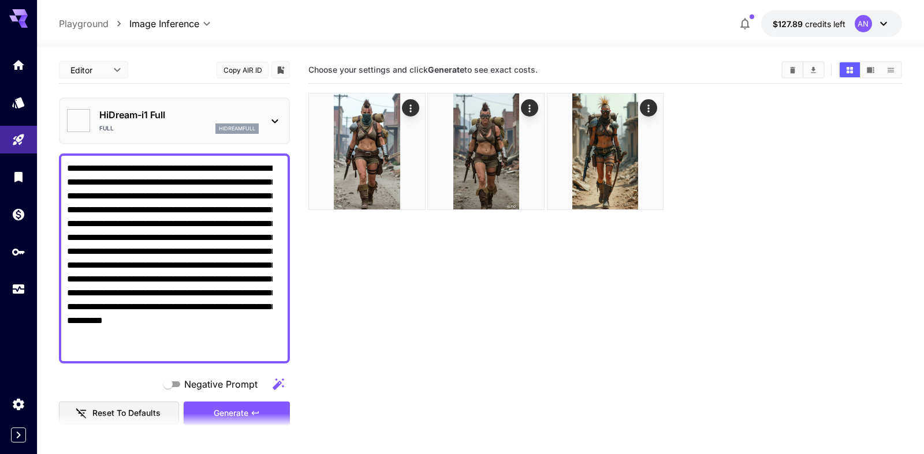
type input "**"
type input "***"
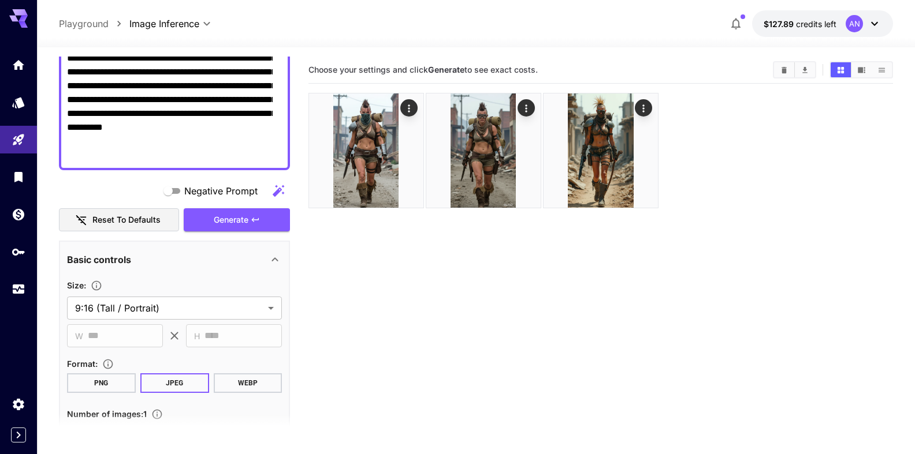
scroll to position [197, 0]
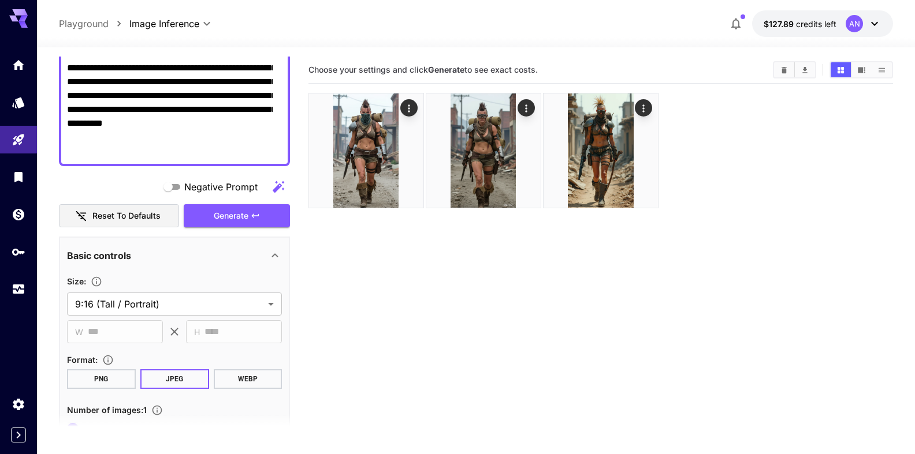
click at [235, 378] on button "WEBP" at bounding box center [247, 380] width 69 height 20
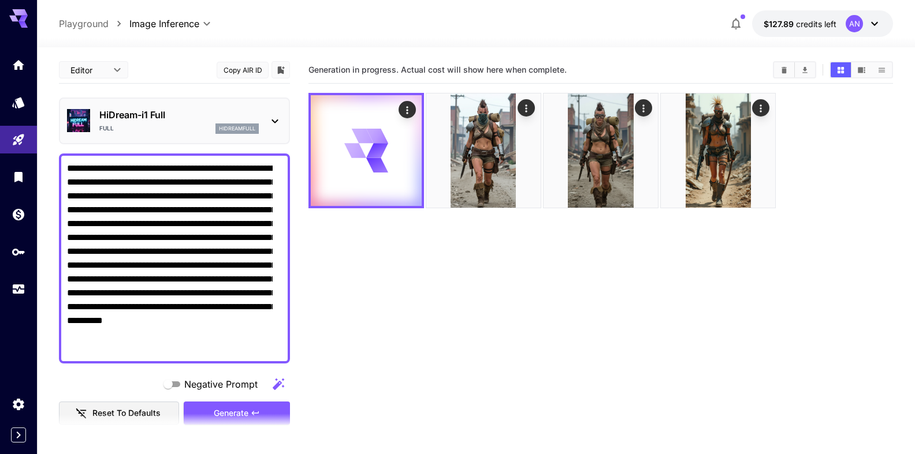
scroll to position [197, 0]
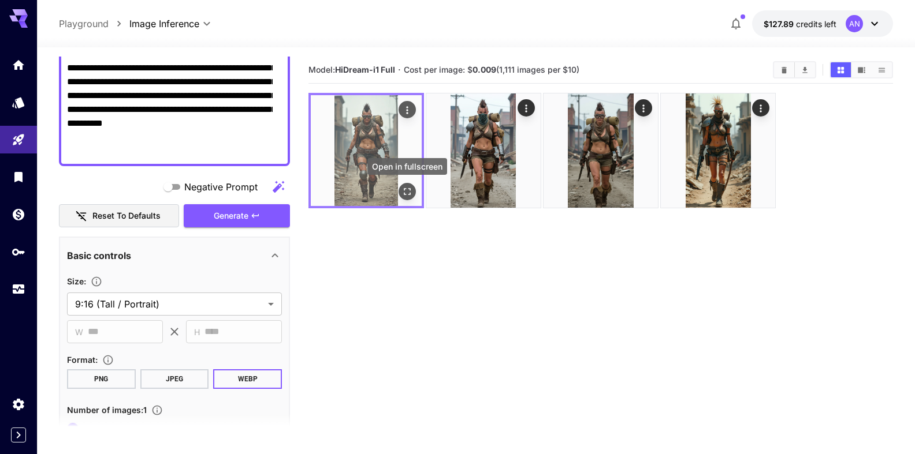
click at [407, 190] on icon "Open in fullscreen" at bounding box center [407, 192] width 12 height 12
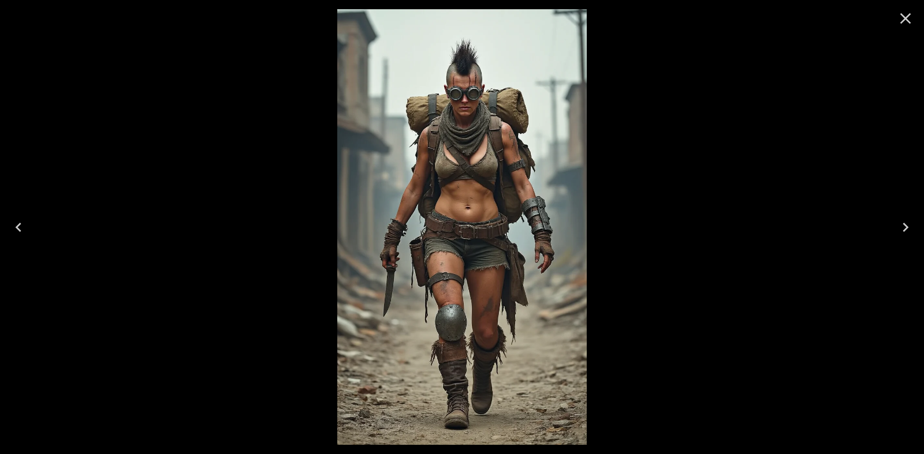
click at [910, 13] on icon "Close" at bounding box center [905, 18] width 18 height 18
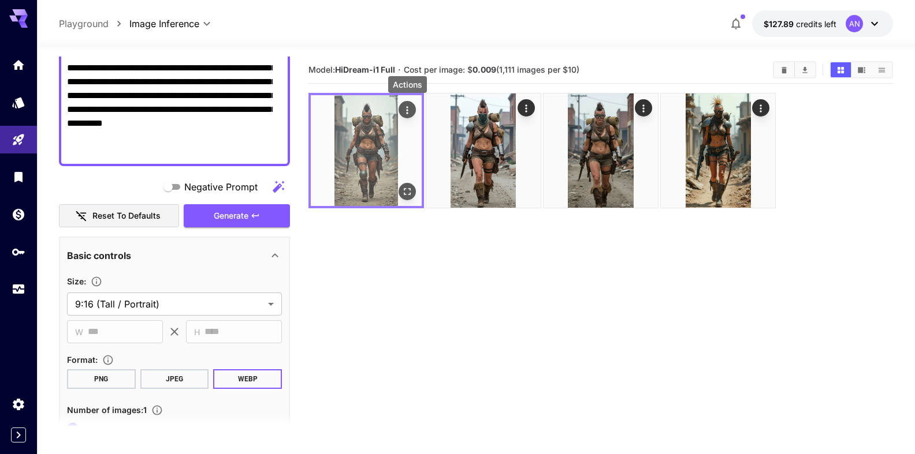
click at [409, 110] on icon "Actions" at bounding box center [407, 111] width 12 height 12
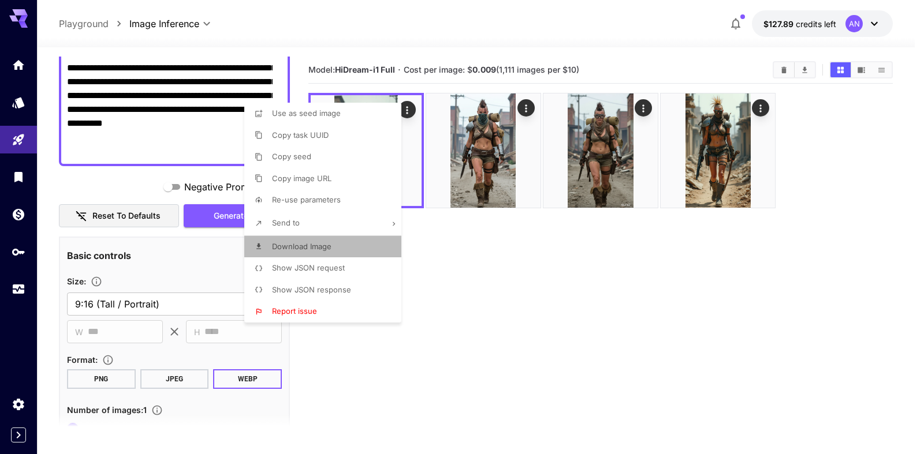
click at [289, 243] on span "Download Image" at bounding box center [301, 246] width 59 height 9
click at [120, 181] on div at bounding box center [462, 227] width 924 height 454
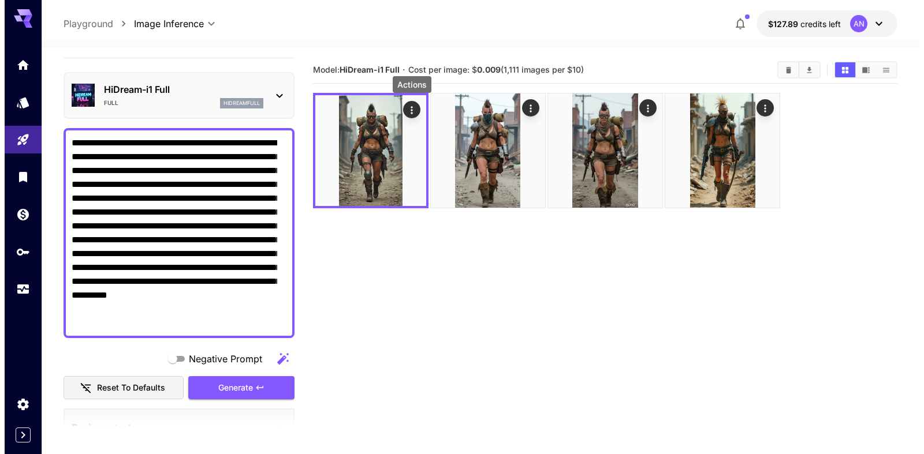
scroll to position [0, 0]
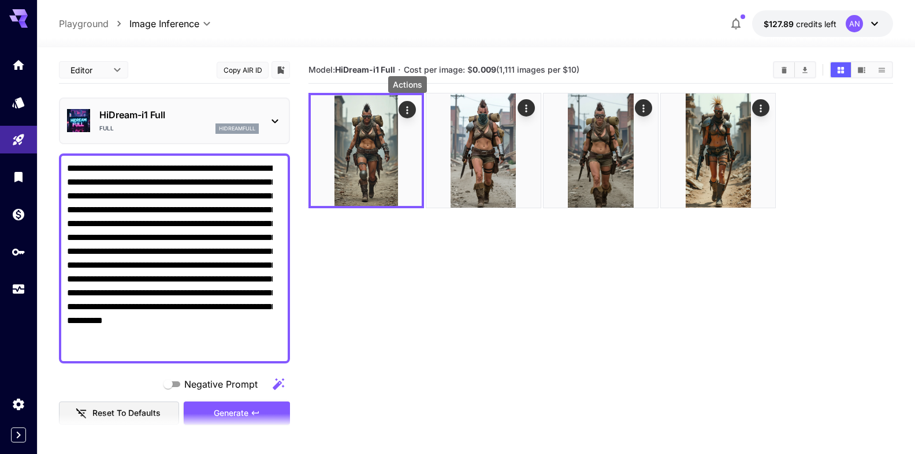
click at [165, 115] on p "HiDream-i1 Full" at bounding box center [178, 115] width 159 height 14
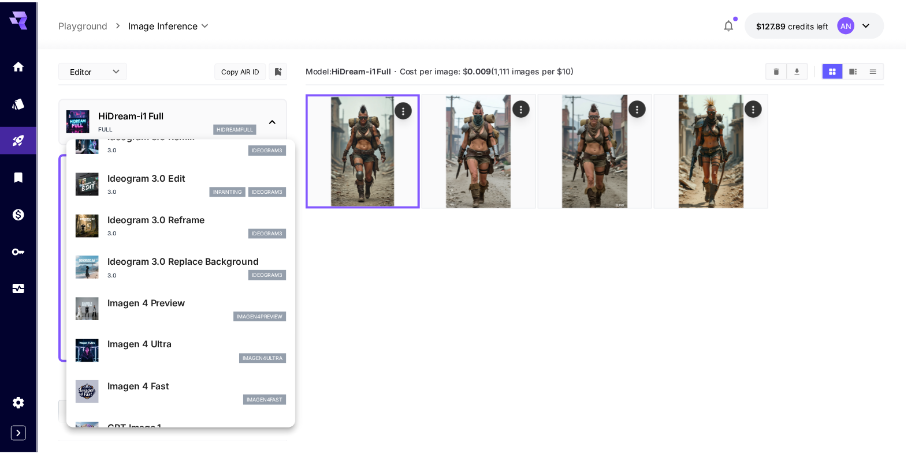
scroll to position [462, 0]
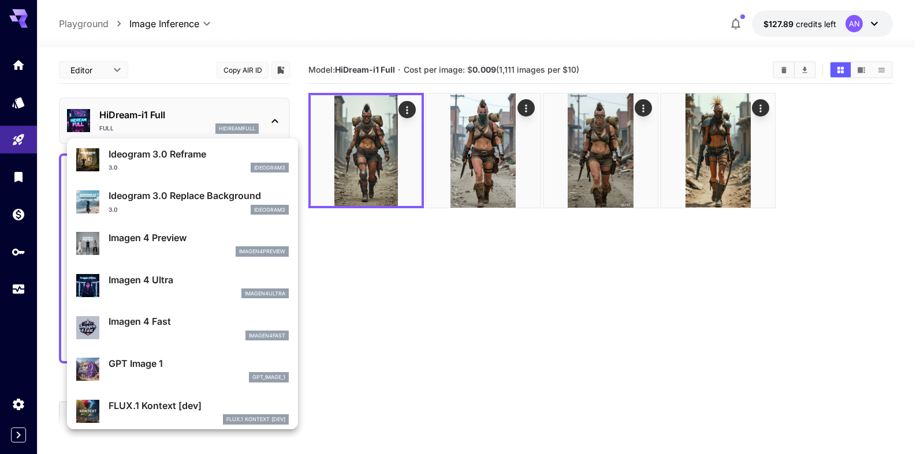
click at [160, 283] on p "Imagen 4 Ultra" at bounding box center [199, 280] width 180 height 14
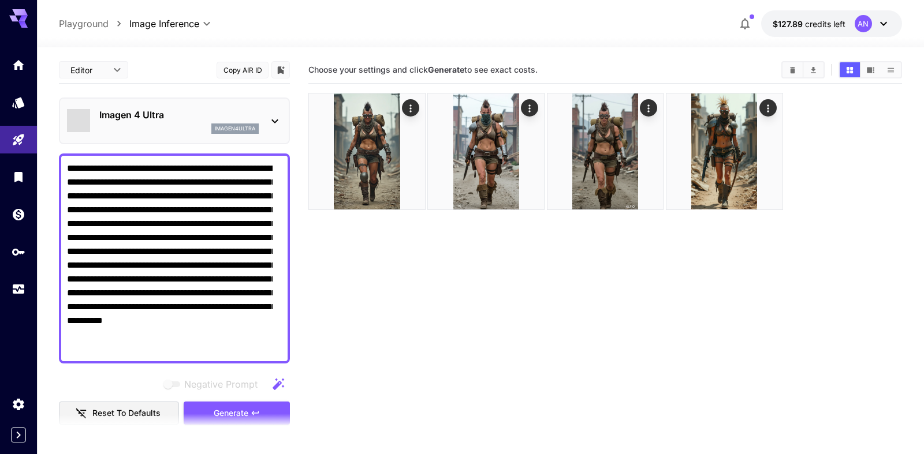
type input "**********"
type input "****"
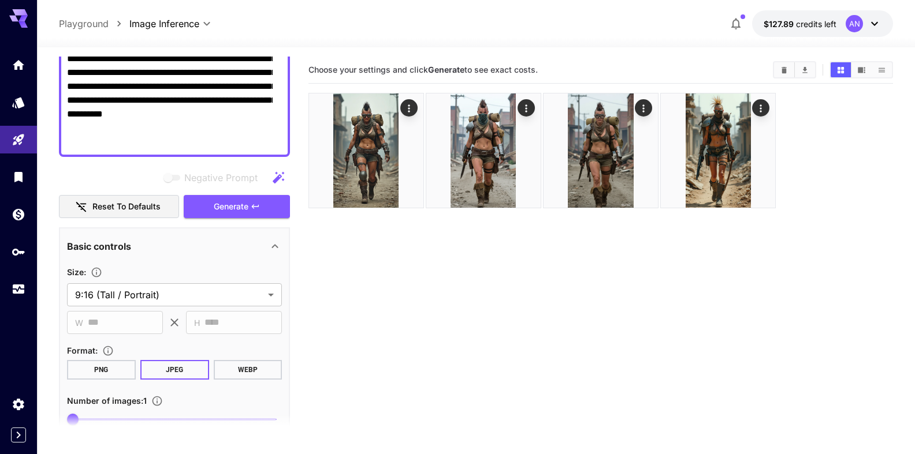
scroll to position [263, 0]
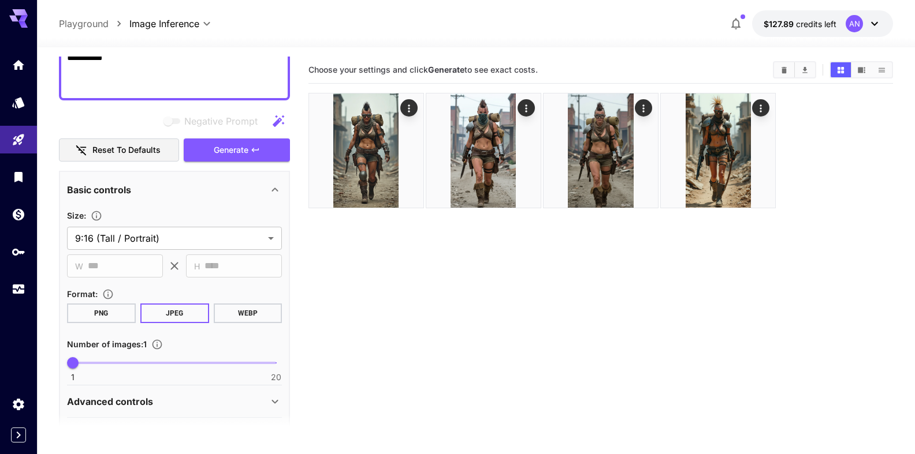
click at [233, 317] on button "WEBP" at bounding box center [247, 314] width 69 height 20
click at [226, 145] on span "Generate" at bounding box center [231, 150] width 35 height 14
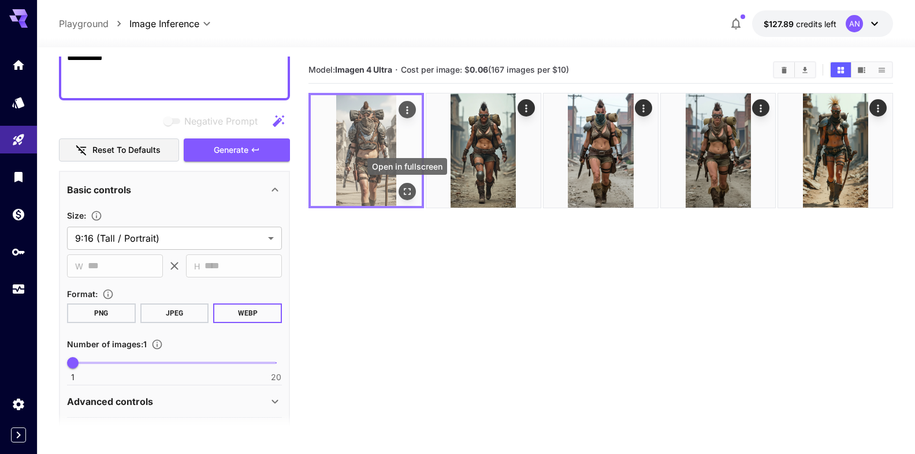
click at [407, 186] on icon "Open in fullscreen" at bounding box center [407, 192] width 12 height 12
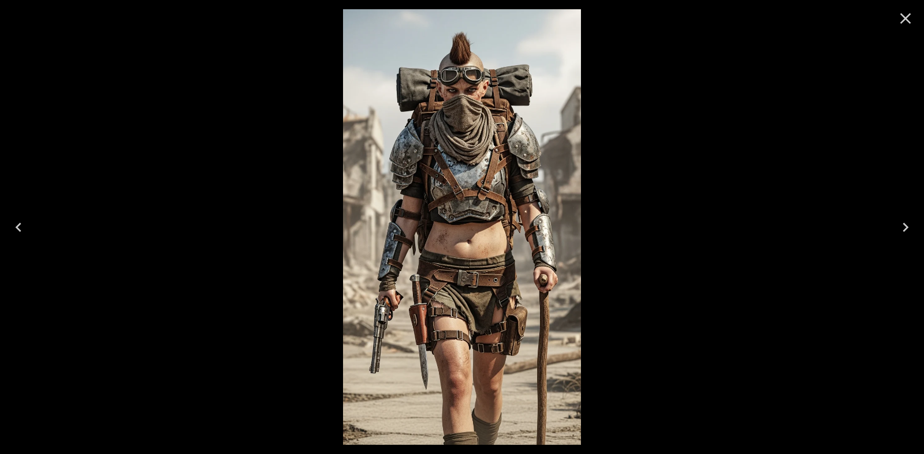
click at [895, 17] on button "Close" at bounding box center [905, 19] width 28 height 28
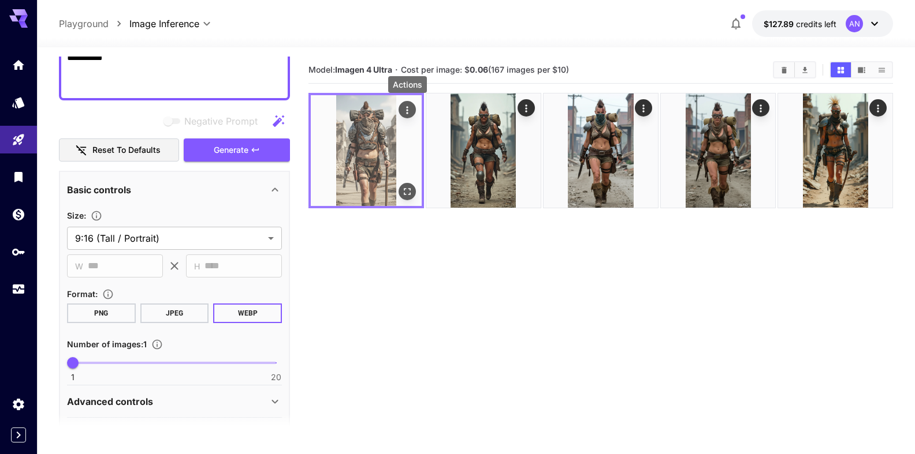
click at [412, 112] on icon "Actions" at bounding box center [407, 111] width 12 height 12
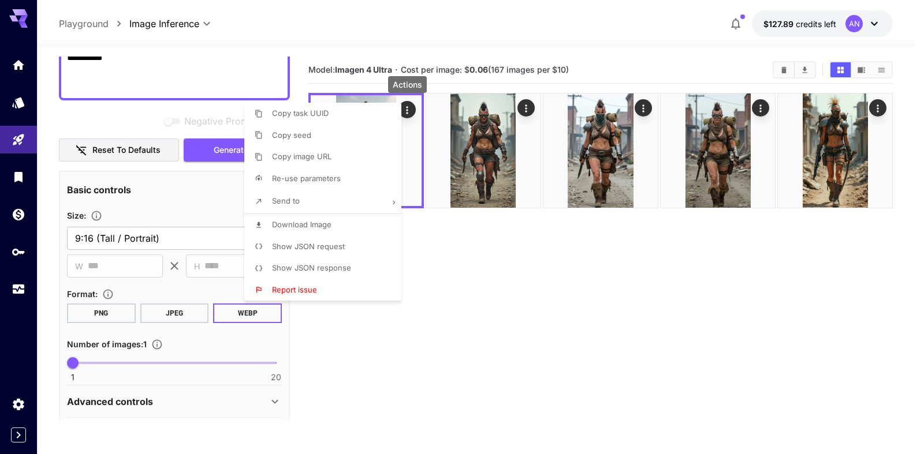
click at [306, 224] on span "Download Image" at bounding box center [301, 224] width 59 height 9
click at [460, 262] on div at bounding box center [462, 227] width 924 height 454
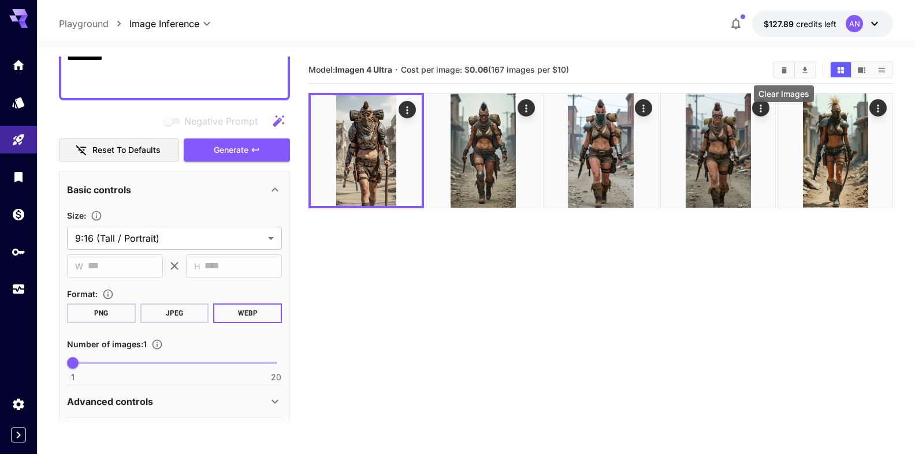
click at [786, 67] on icon "Clear Images" at bounding box center [783, 70] width 9 height 9
